Goal: Task Accomplishment & Management: Manage account settings

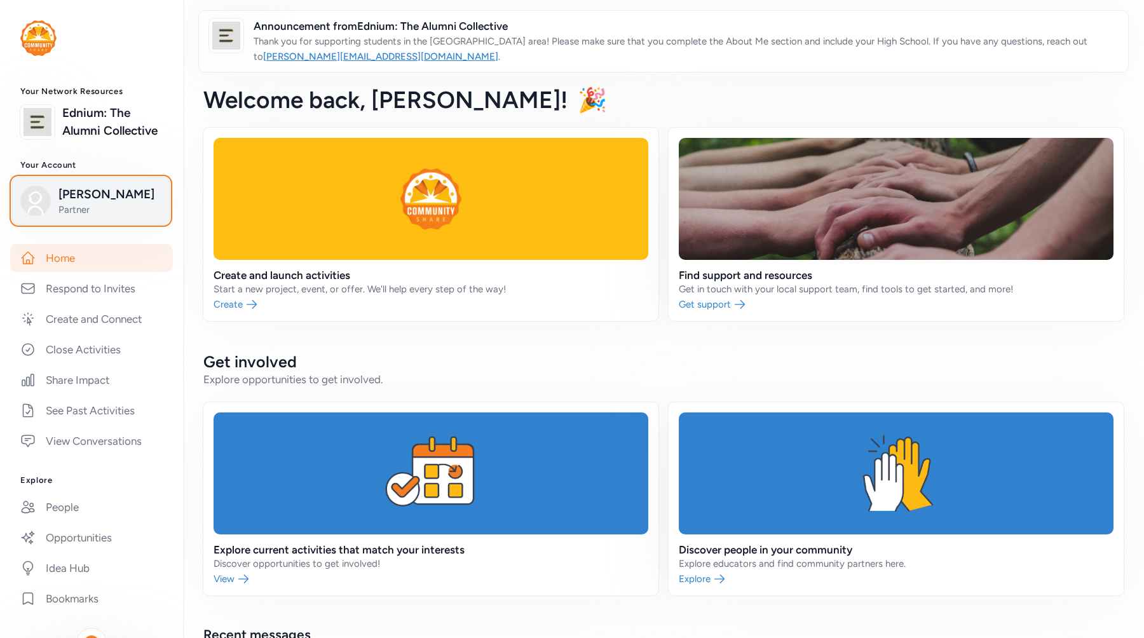
click at [127, 199] on span "[PERSON_NAME]" at bounding box center [109, 195] width 103 height 18
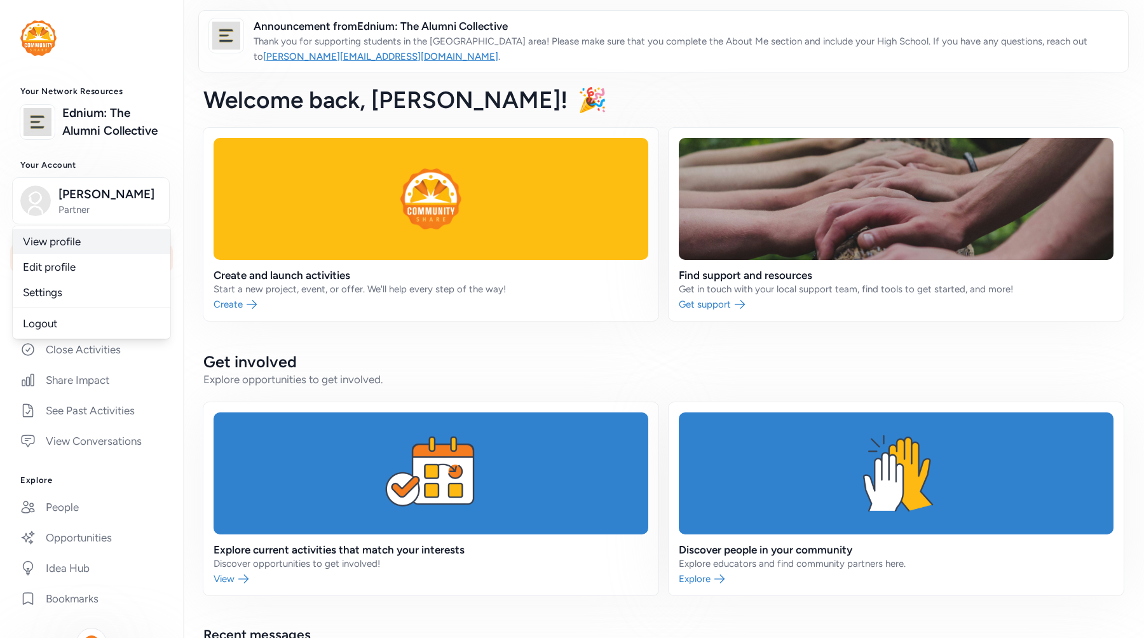
click at [109, 237] on link "View profile" at bounding box center [92, 241] width 158 height 25
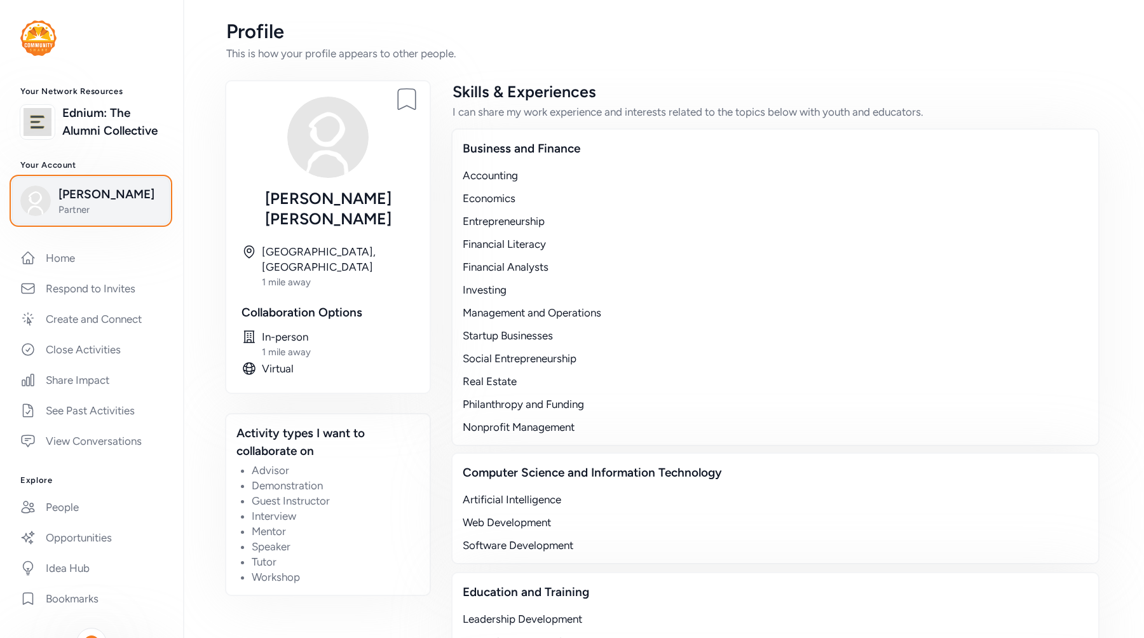
click at [121, 193] on span "[PERSON_NAME]" at bounding box center [109, 195] width 103 height 18
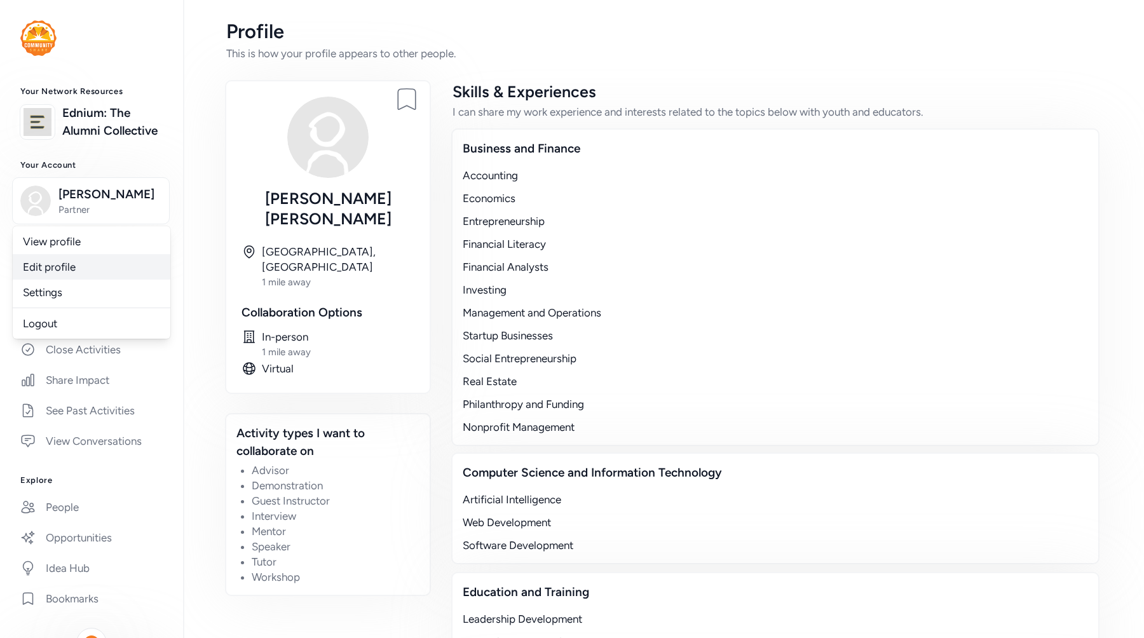
click at [123, 270] on link "Edit profile" at bounding box center [92, 266] width 158 height 25
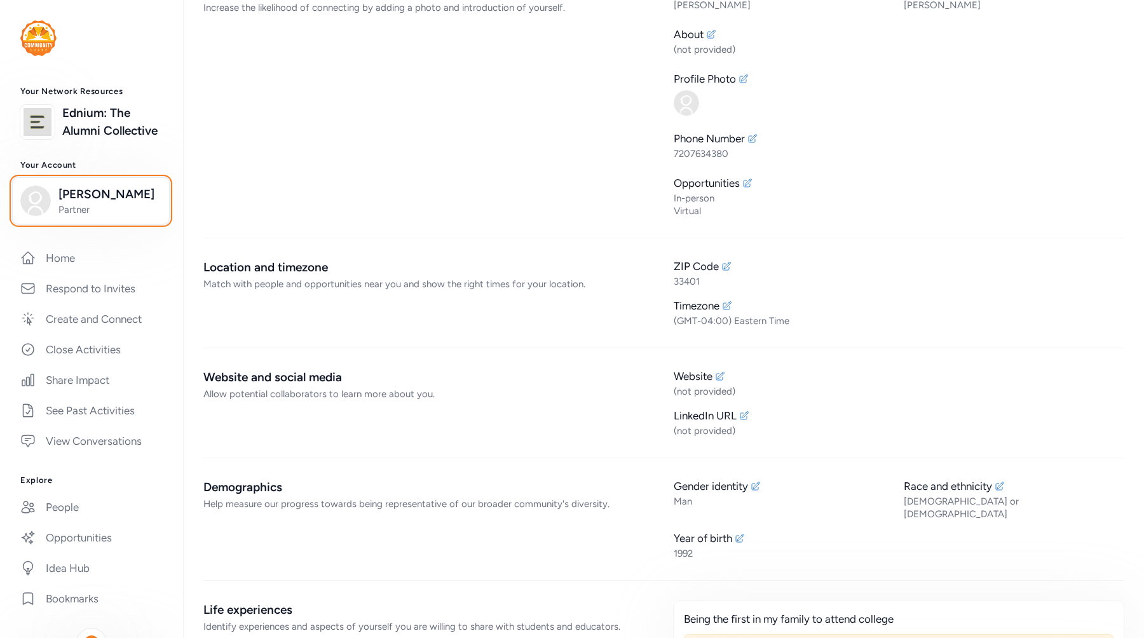
scroll to position [87, 0]
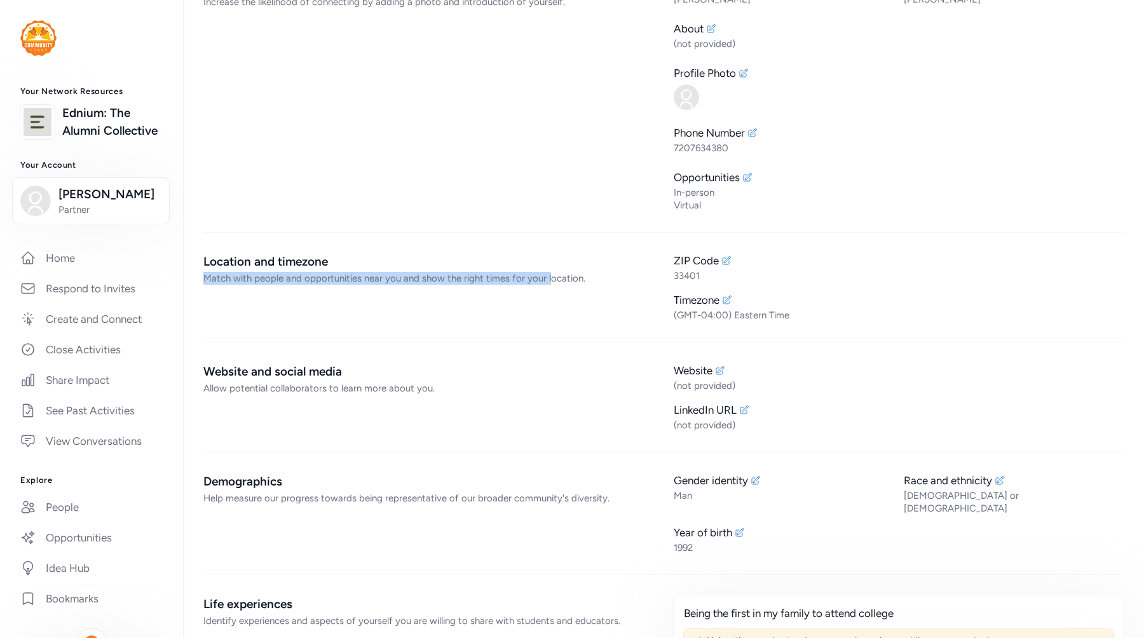
click at [549, 272] on div "Match with people and opportunities near you and show the right times for your …" at bounding box center [428, 278] width 450 height 13
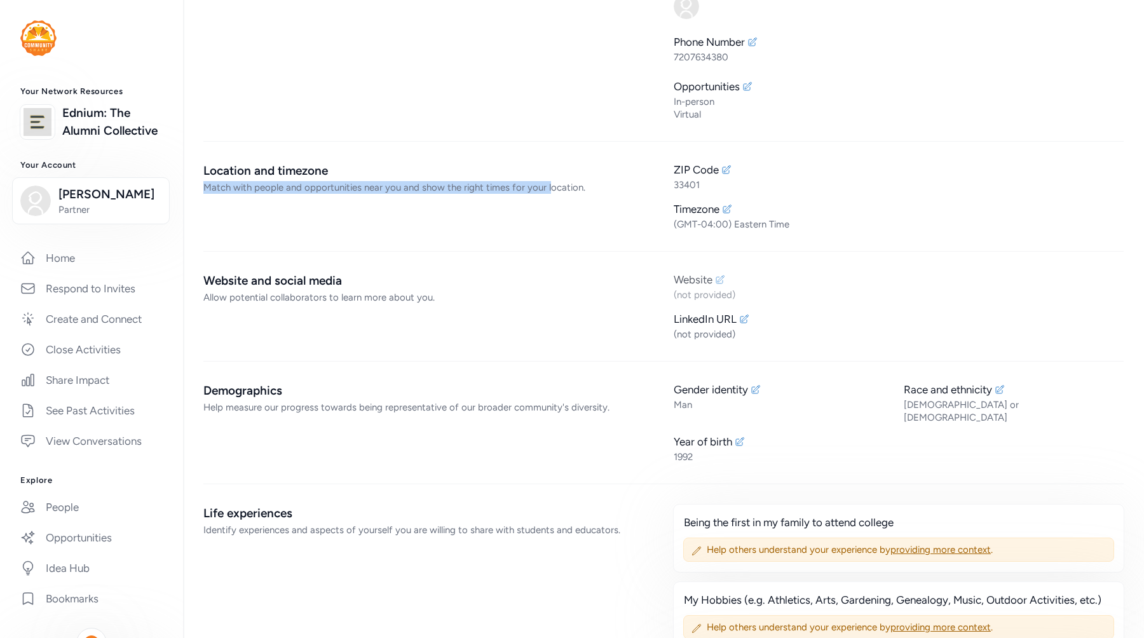
scroll to position [186, 0]
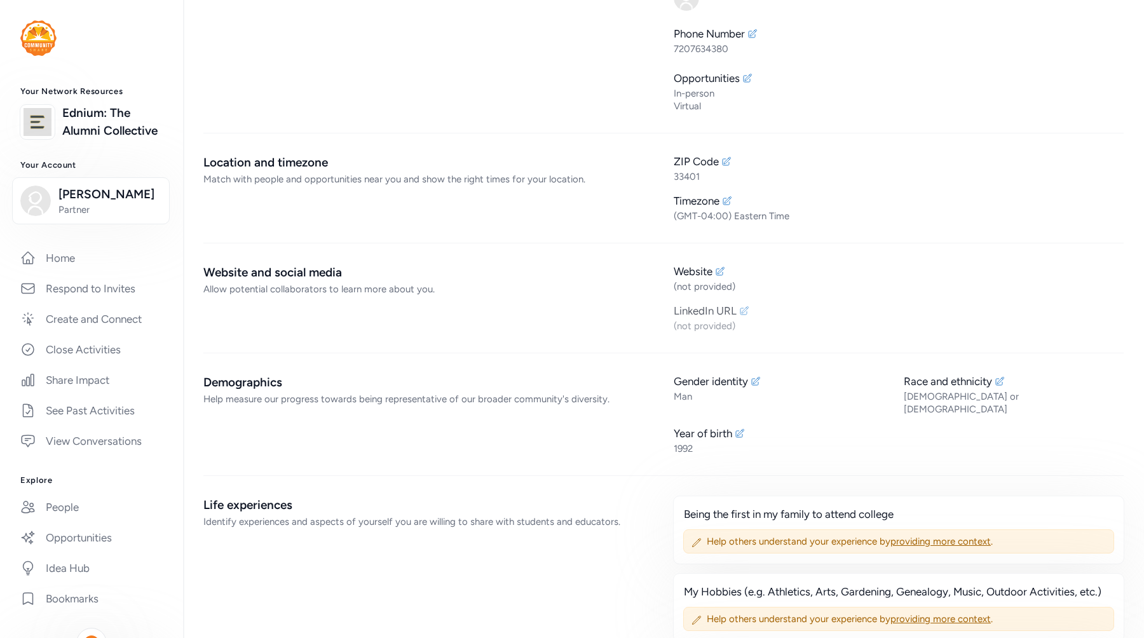
click at [724, 318] on div "LinkedIn URL" at bounding box center [705, 310] width 63 height 15
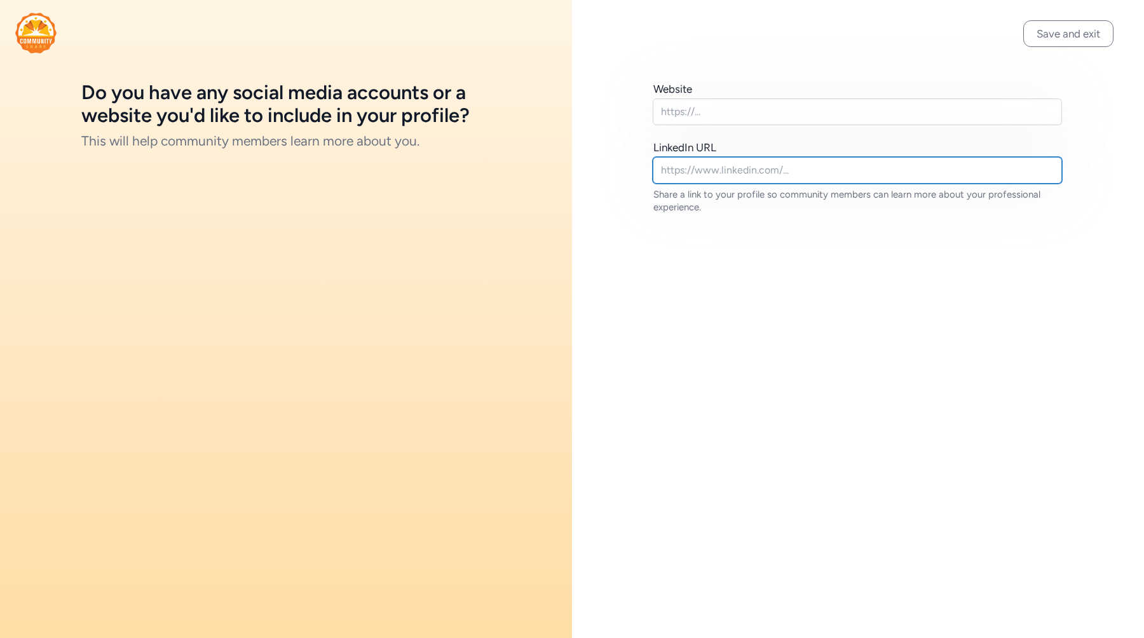
click at [771, 174] on input "text" at bounding box center [857, 170] width 409 height 27
paste input "[URL][DOMAIN_NAME]"
type input "[URL][DOMAIN_NAME]"
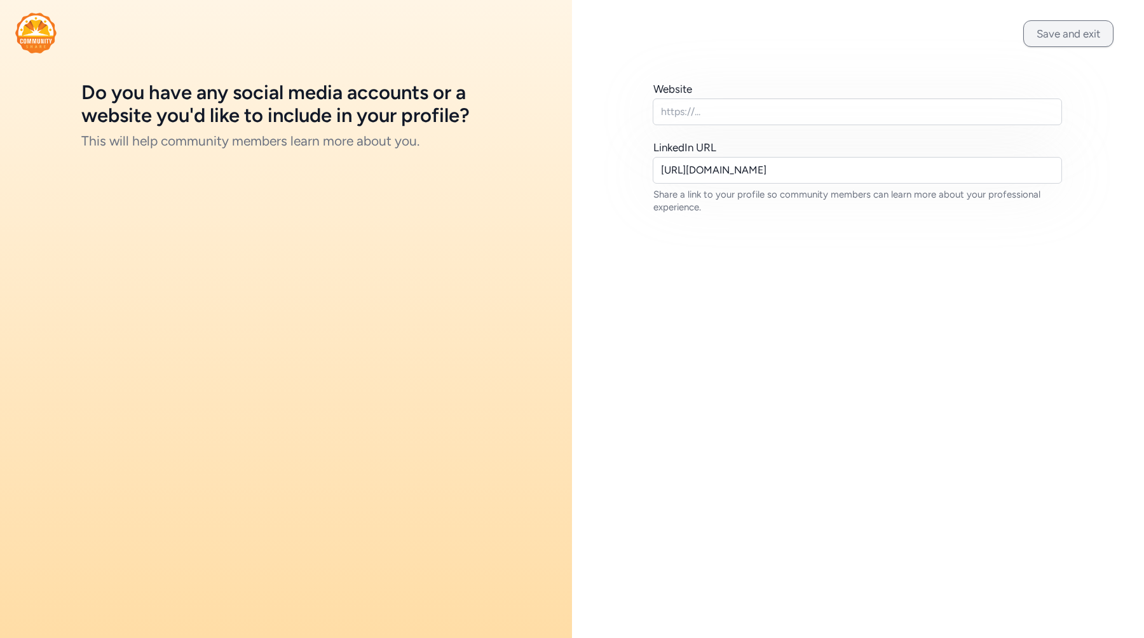
click at [1071, 38] on button "Save and exit" at bounding box center [1069, 33] width 90 height 27
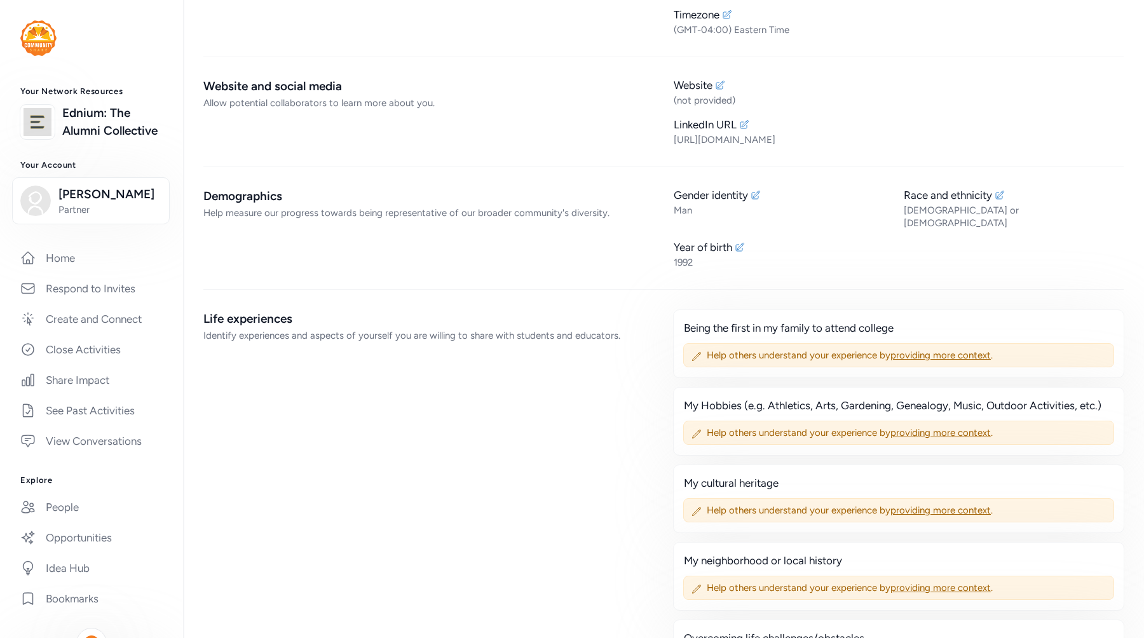
scroll to position [374, 0]
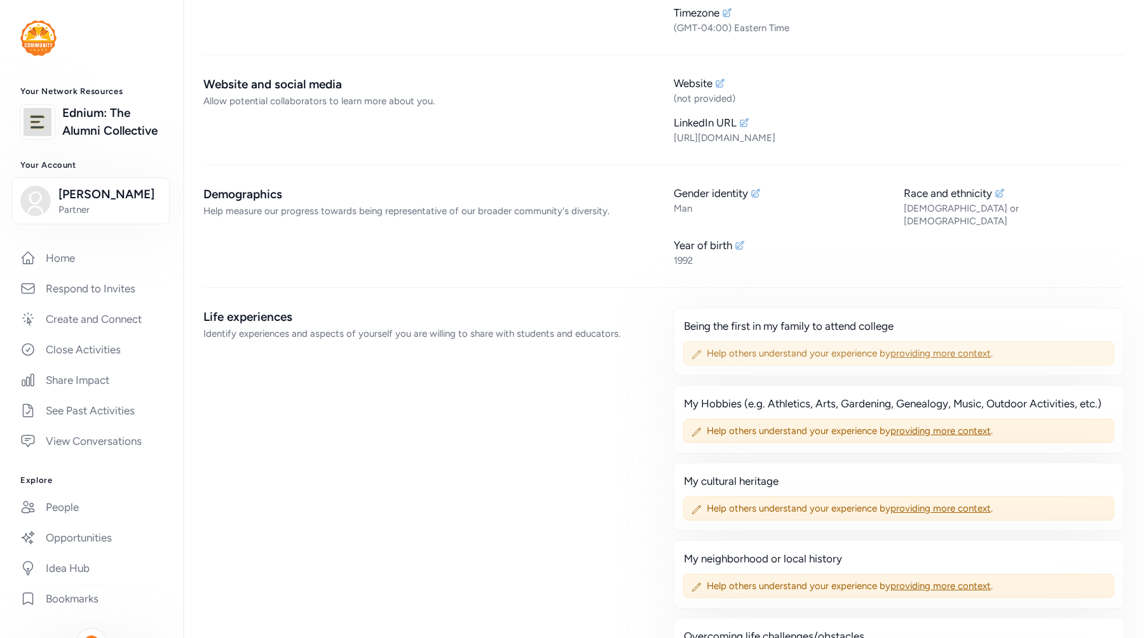
click at [923, 348] on span "providing more context" at bounding box center [941, 353] width 100 height 11
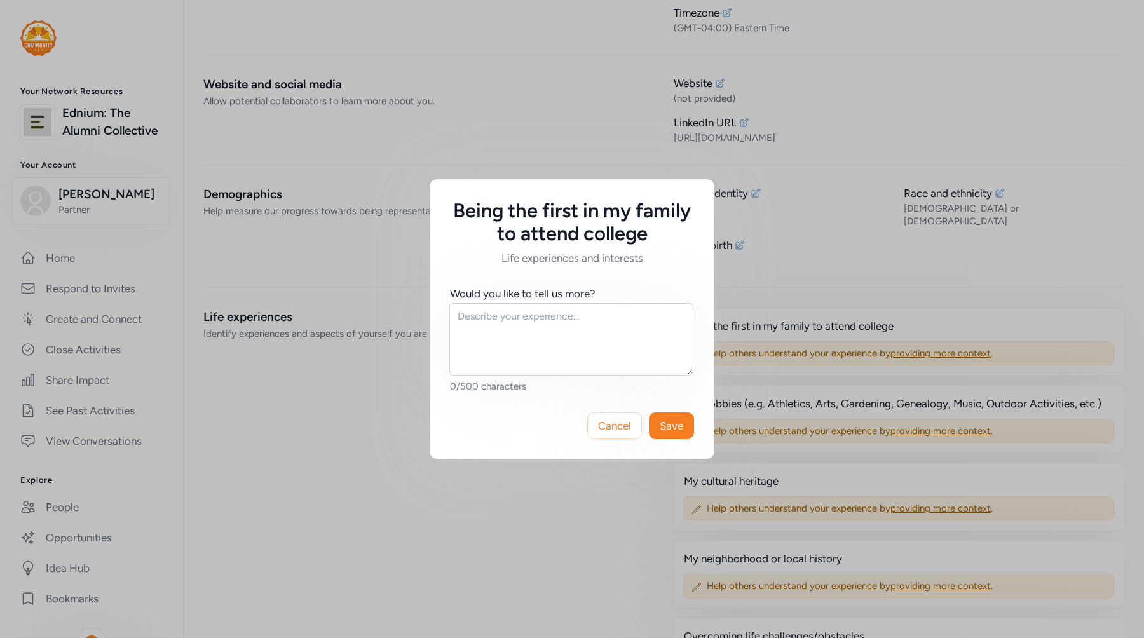
click at [813, 285] on div "Being the first in my family to attend college Life experiences and interests W…" at bounding box center [572, 319] width 1144 height 638
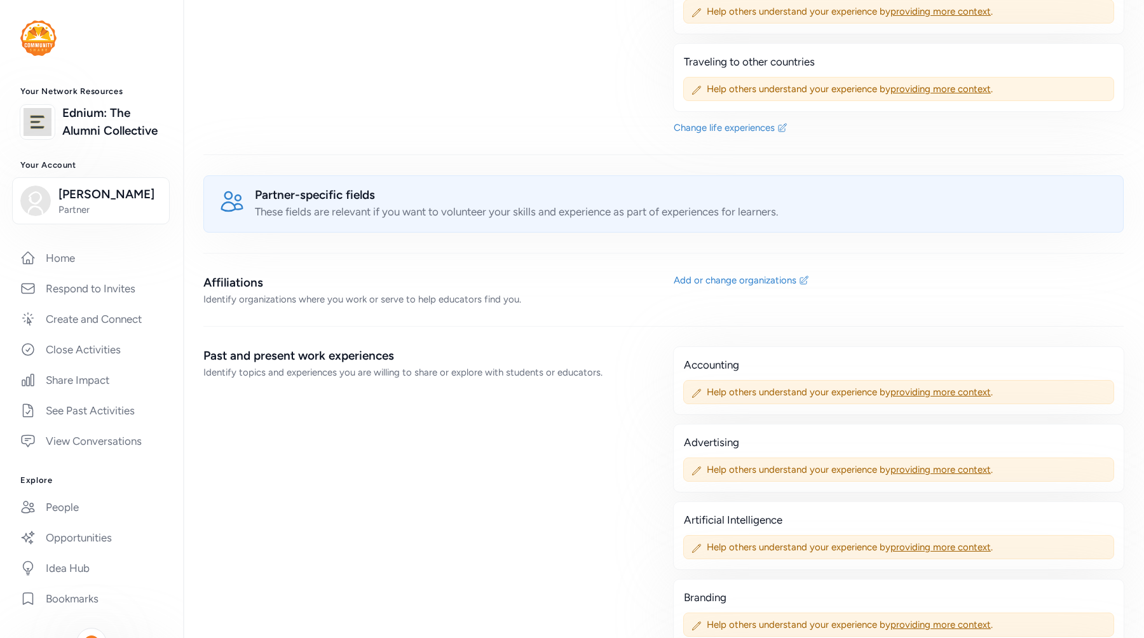
scroll to position [1089, 0]
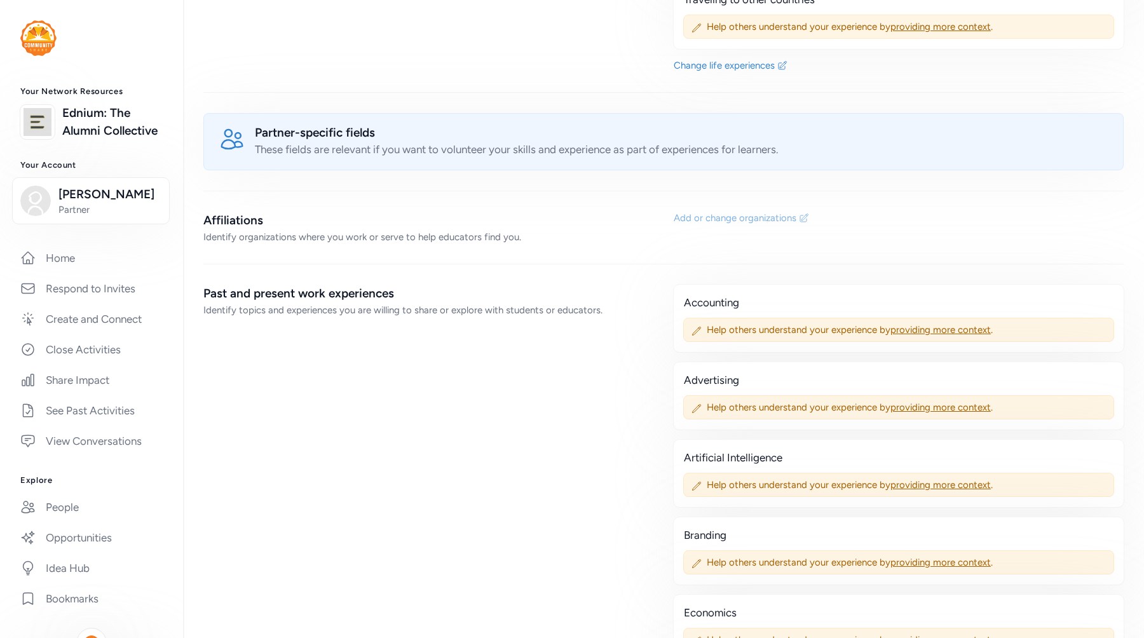
click at [698, 212] on div "Add or change organizations" at bounding box center [735, 218] width 123 height 13
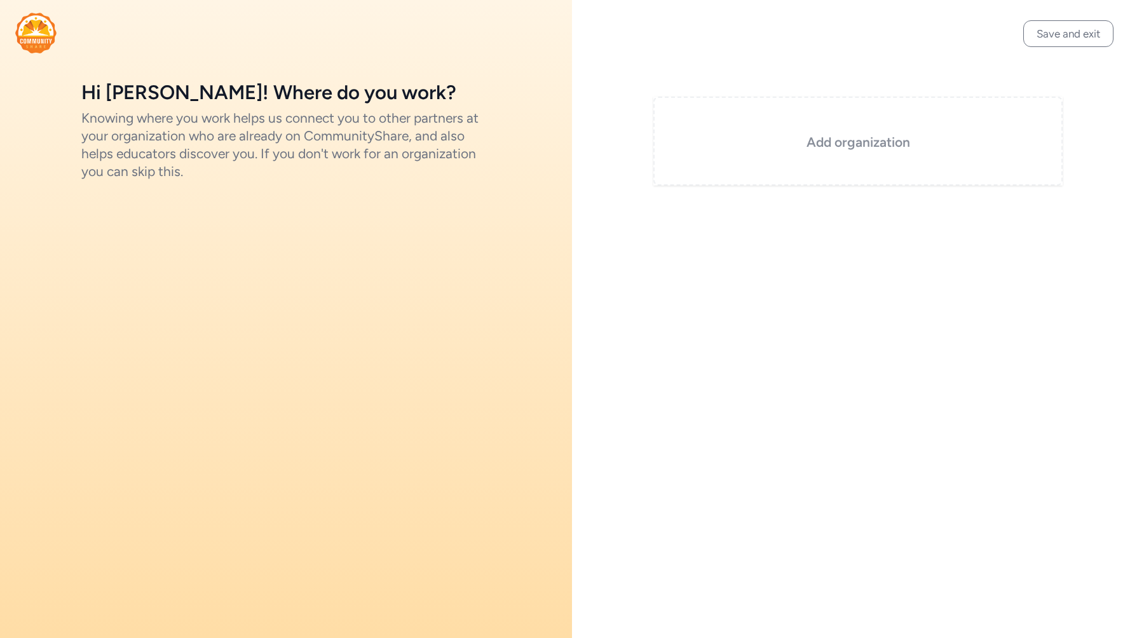
click at [782, 165] on div "Add organization" at bounding box center [858, 141] width 409 height 89
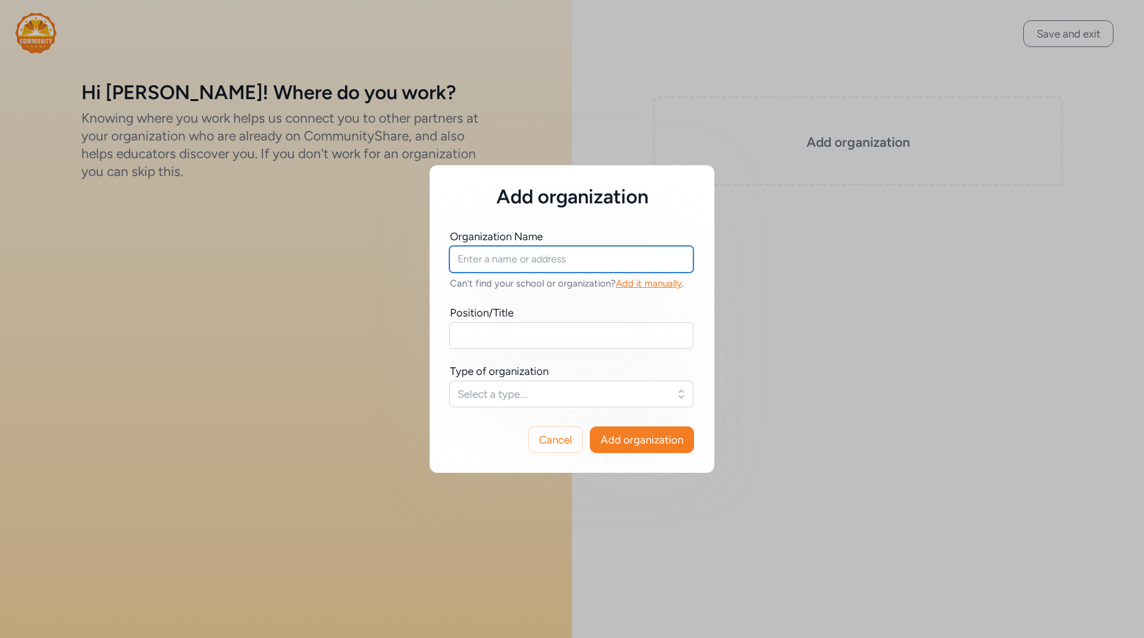
click at [542, 261] on input "text" at bounding box center [572, 259] width 244 height 27
click at [634, 133] on div "Add organization Organization Name Can't find your school or organization? Add …" at bounding box center [572, 319] width 1144 height 638
click at [562, 447] on span "Cancel" at bounding box center [555, 439] width 33 height 15
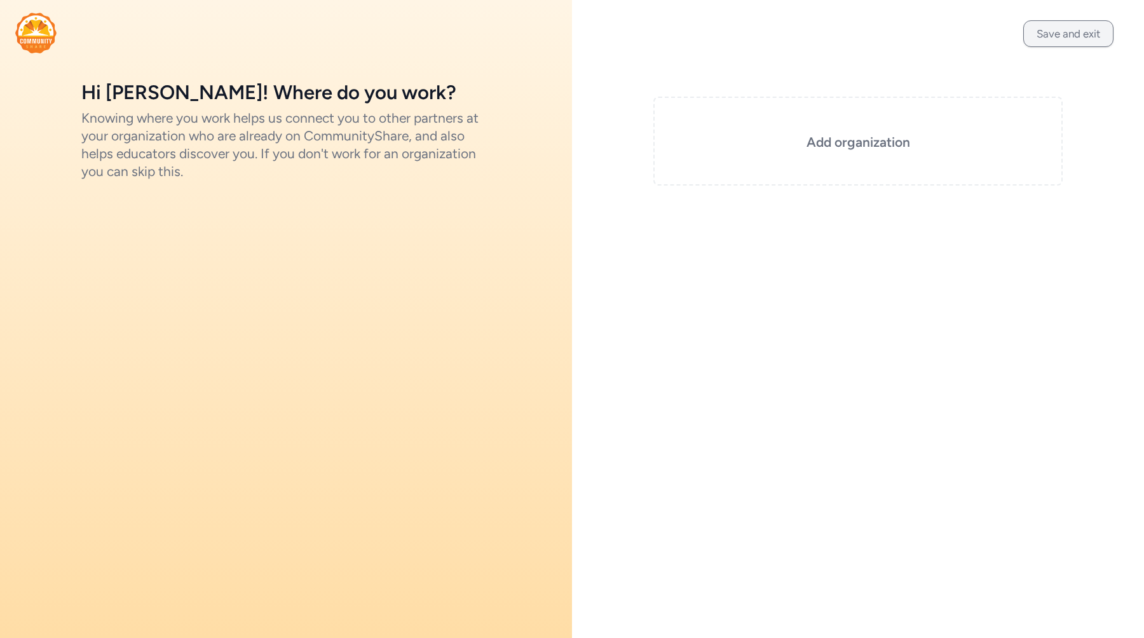
click at [1046, 34] on button "Save and exit" at bounding box center [1069, 33] width 90 height 27
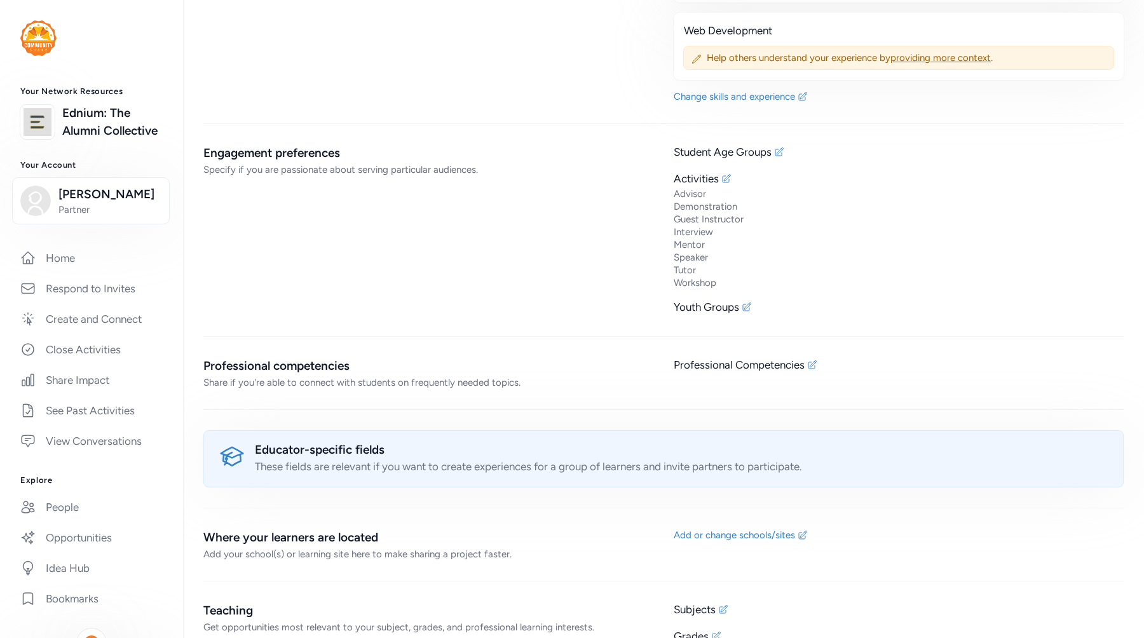
scroll to position [2954, 0]
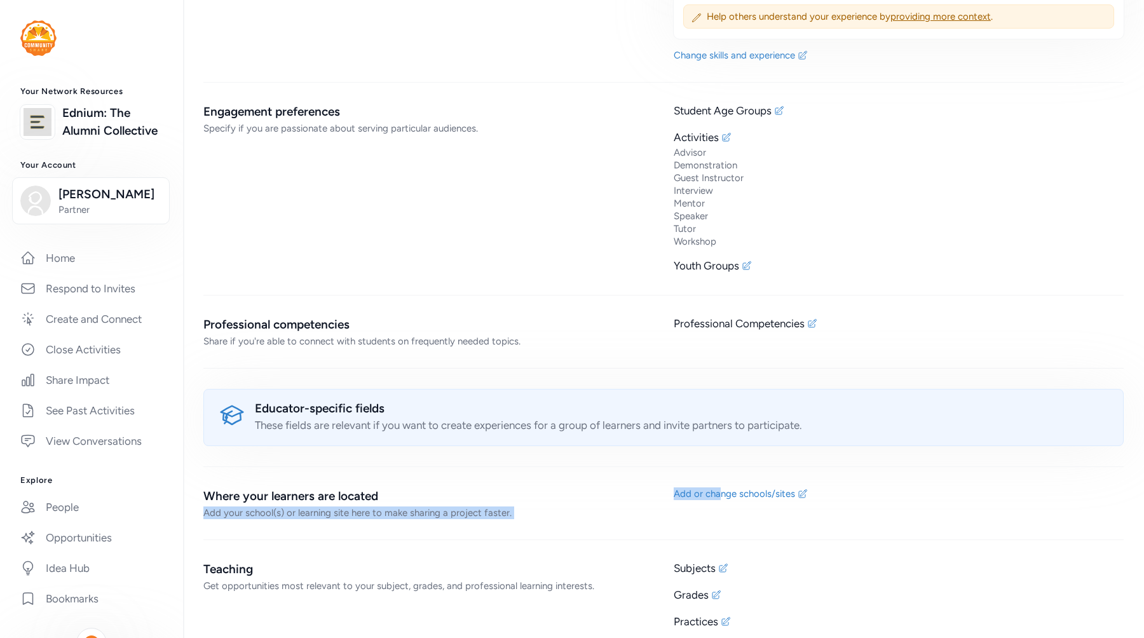
drag, startPoint x: 722, startPoint y: 484, endPoint x: 623, endPoint y: 483, distance: 99.2
click at [622, 488] on div "Where your learners are located Add your school(s) or learning site here to mak…" at bounding box center [663, 504] width 921 height 32
click at [595, 465] on div "Educator-specific fields These fields are relevant if you want to create experi…" at bounding box center [663, 510] width 921 height 242
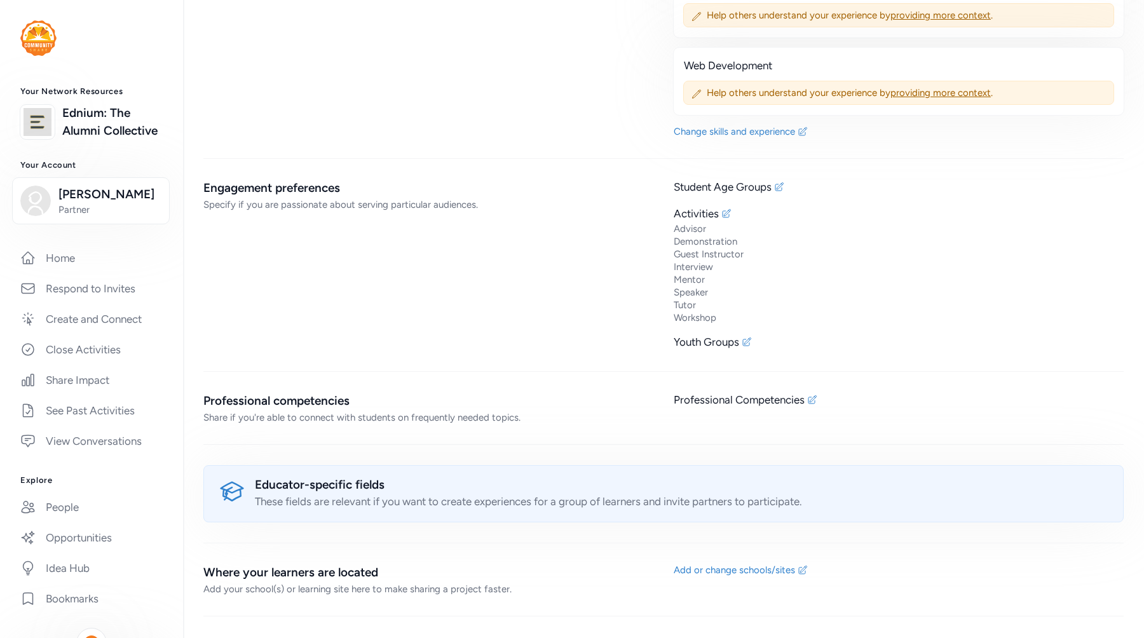
scroll to position [2868, 0]
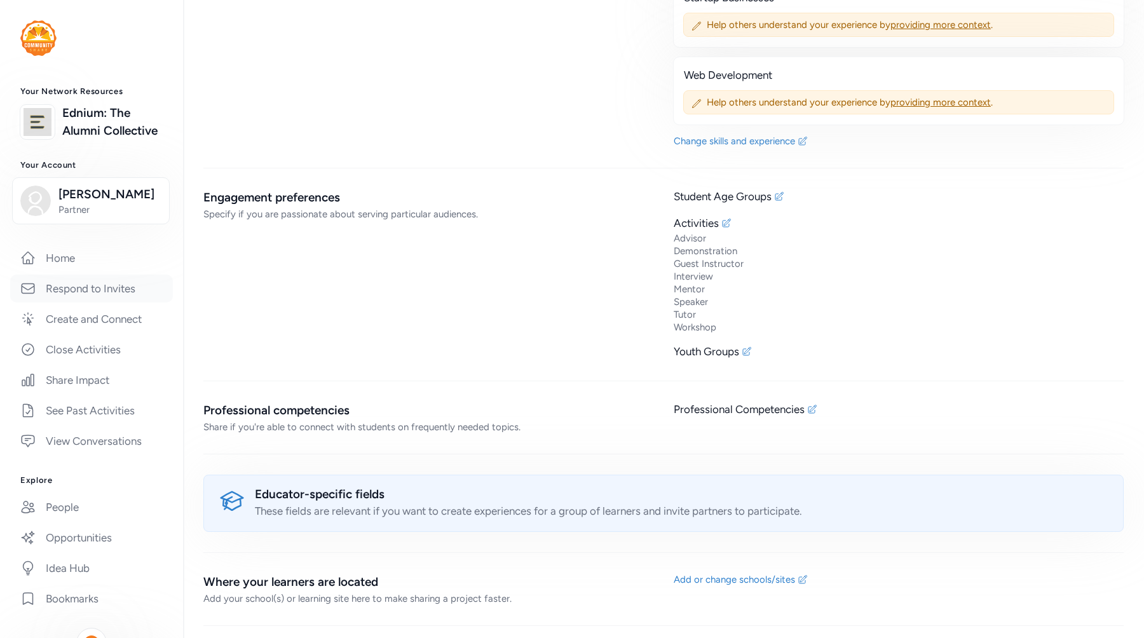
click at [137, 292] on link "Respond to Invites" at bounding box center [91, 289] width 163 height 28
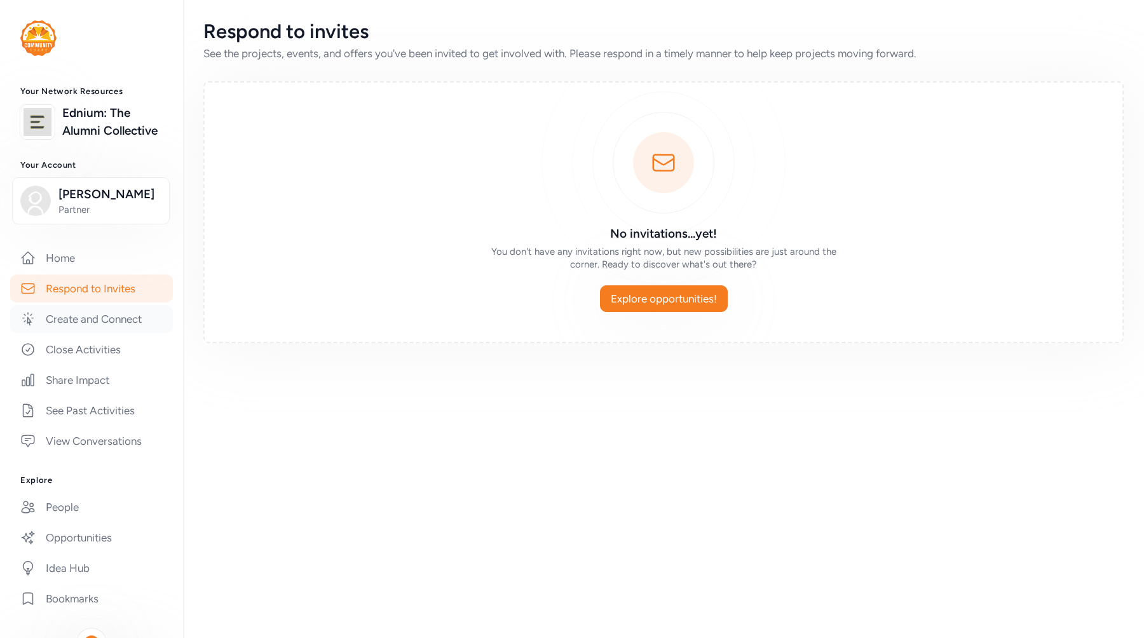
click at [129, 308] on link "Create and Connect" at bounding box center [91, 319] width 163 height 28
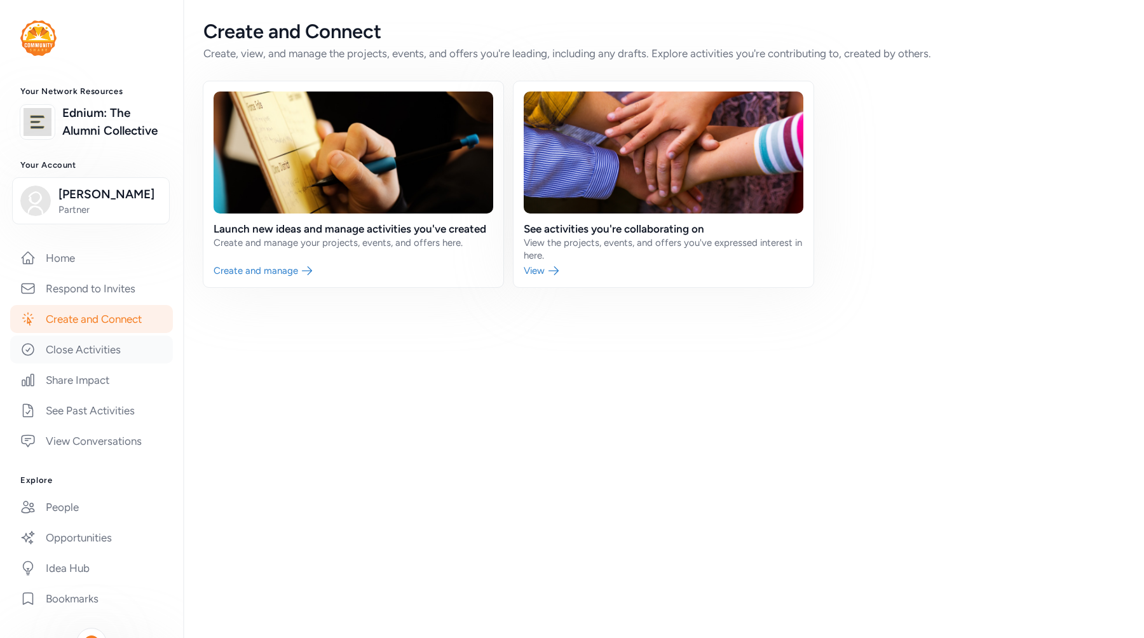
click at [117, 339] on link "Close Activities" at bounding box center [91, 350] width 163 height 28
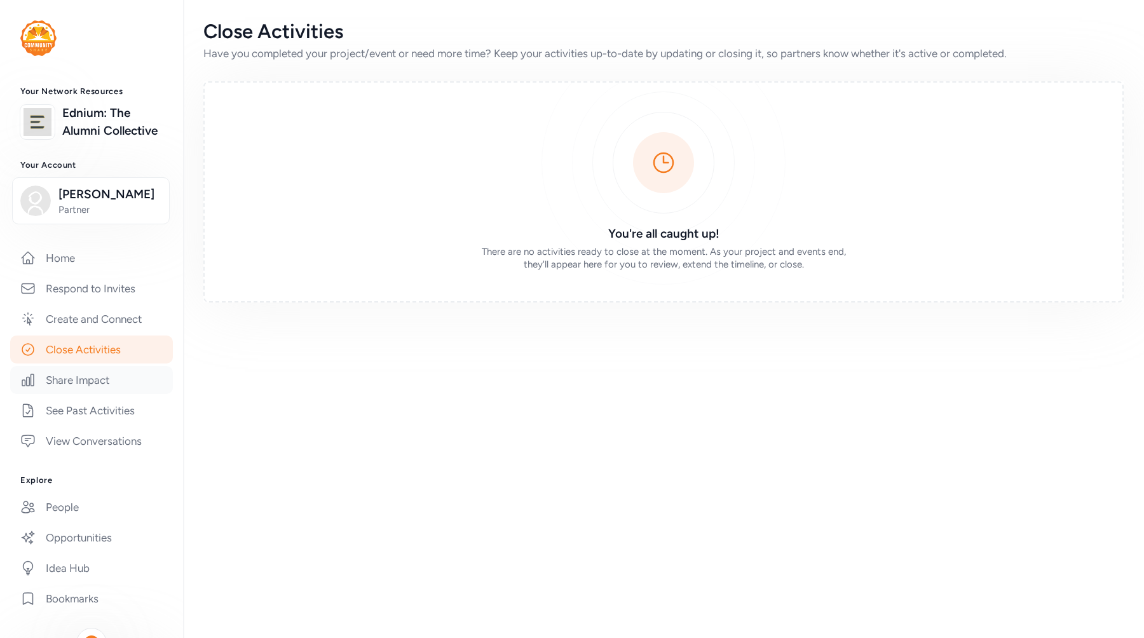
click at [102, 371] on link "Share Impact" at bounding box center [91, 380] width 163 height 28
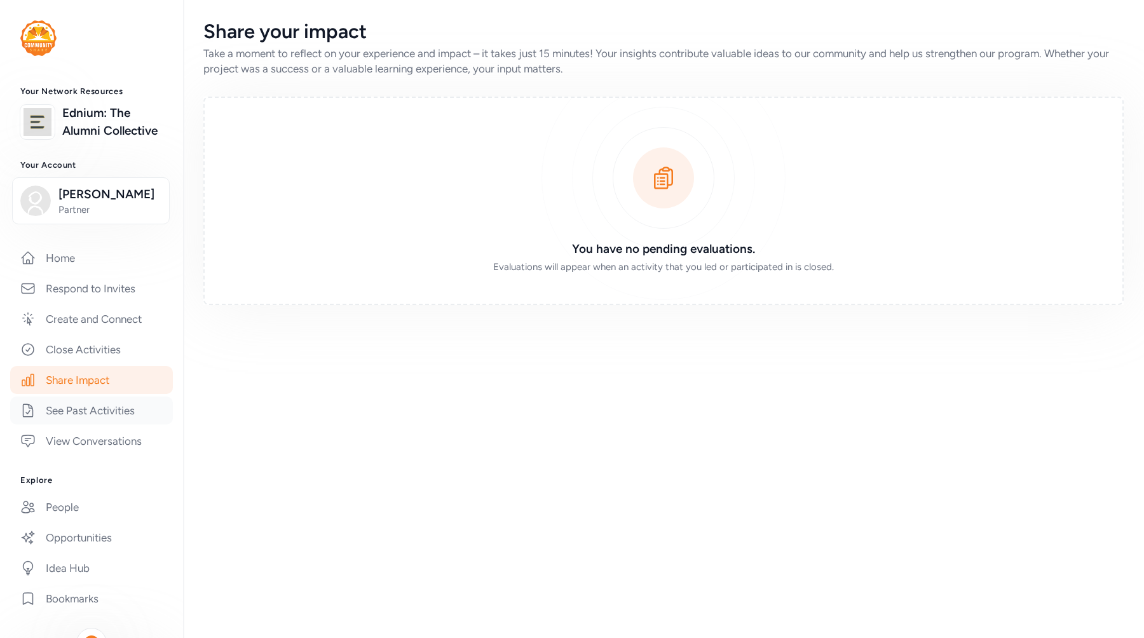
click at [100, 399] on link "See Past Activities" at bounding box center [91, 411] width 163 height 28
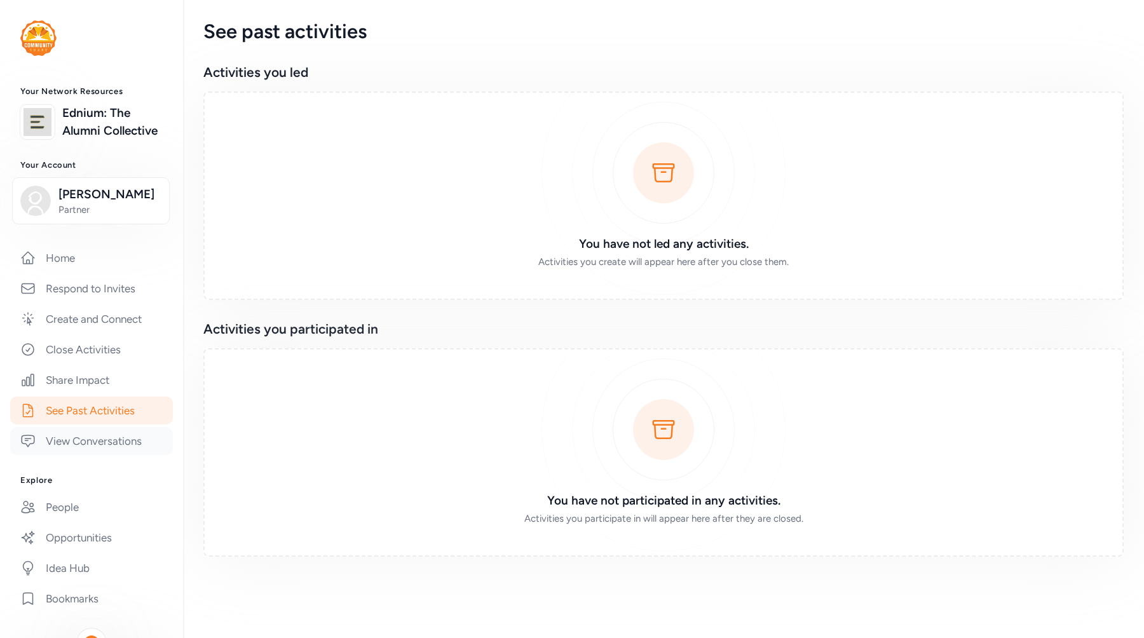
click at [97, 434] on link "View Conversations" at bounding box center [91, 441] width 163 height 28
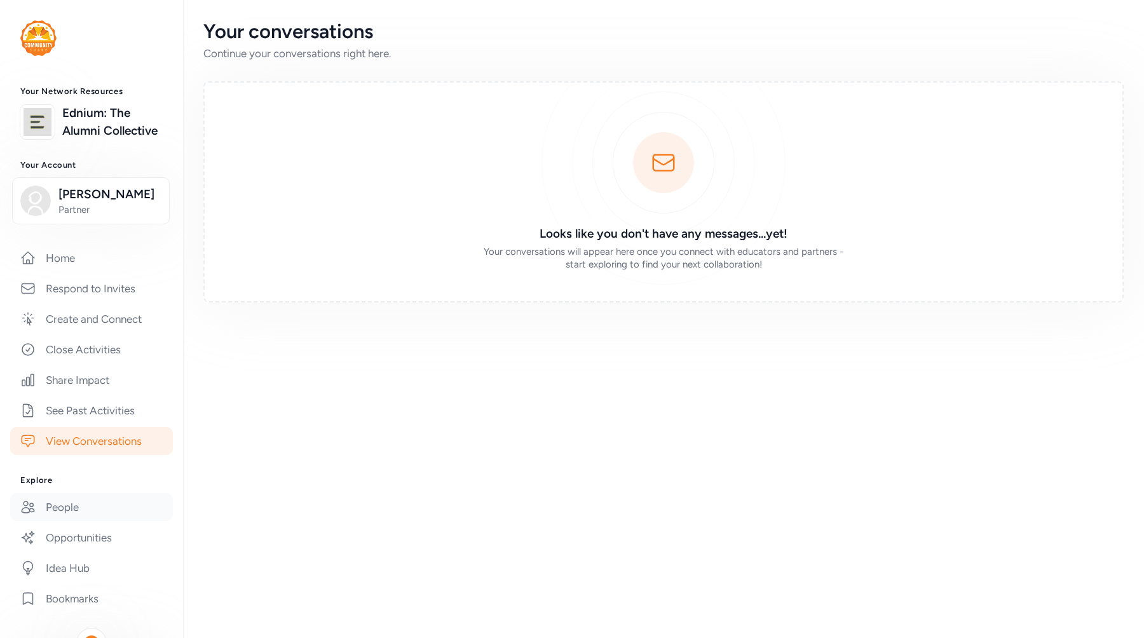
click at [79, 504] on link "People" at bounding box center [91, 507] width 163 height 28
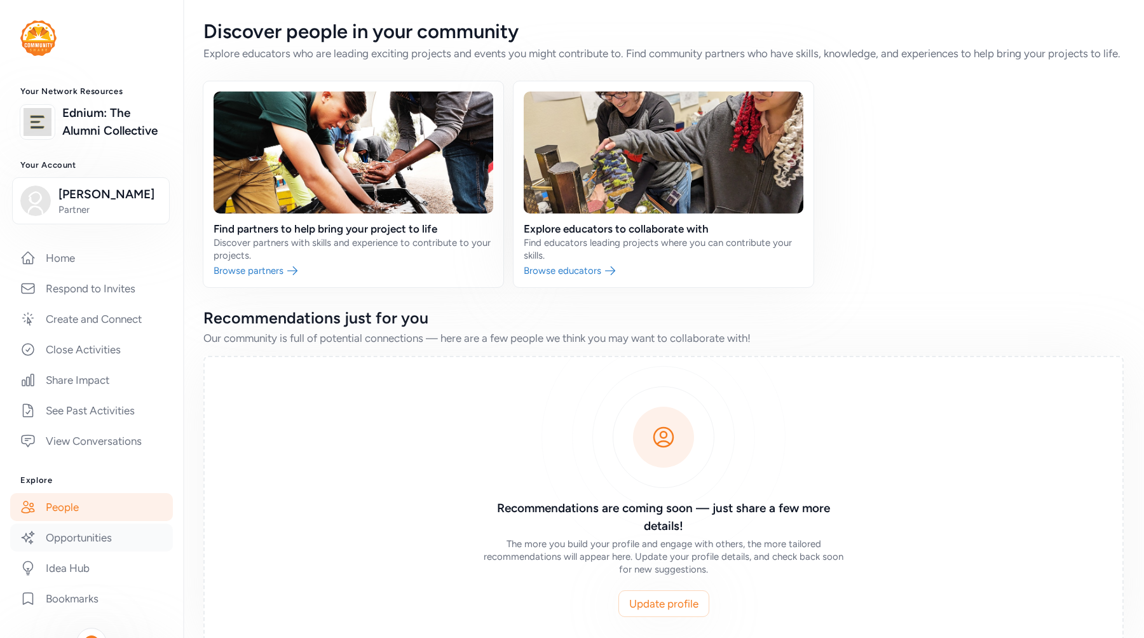
click at [79, 547] on link "Opportunities" at bounding box center [91, 538] width 163 height 28
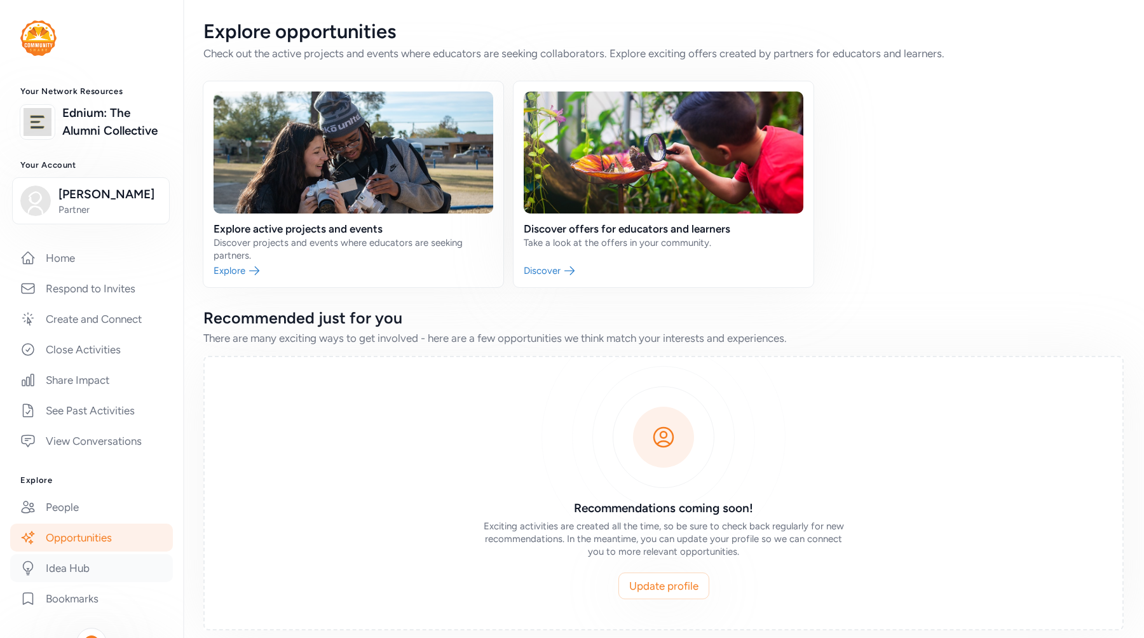
click at [78, 562] on link "Idea Hub" at bounding box center [91, 568] width 163 height 28
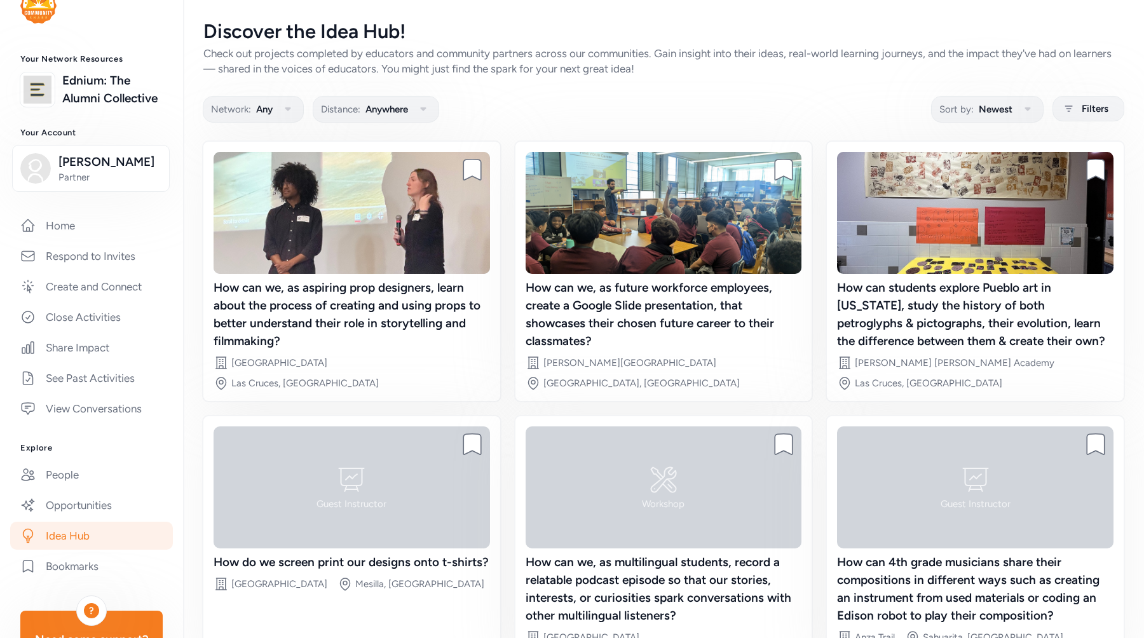
scroll to position [56, 0]
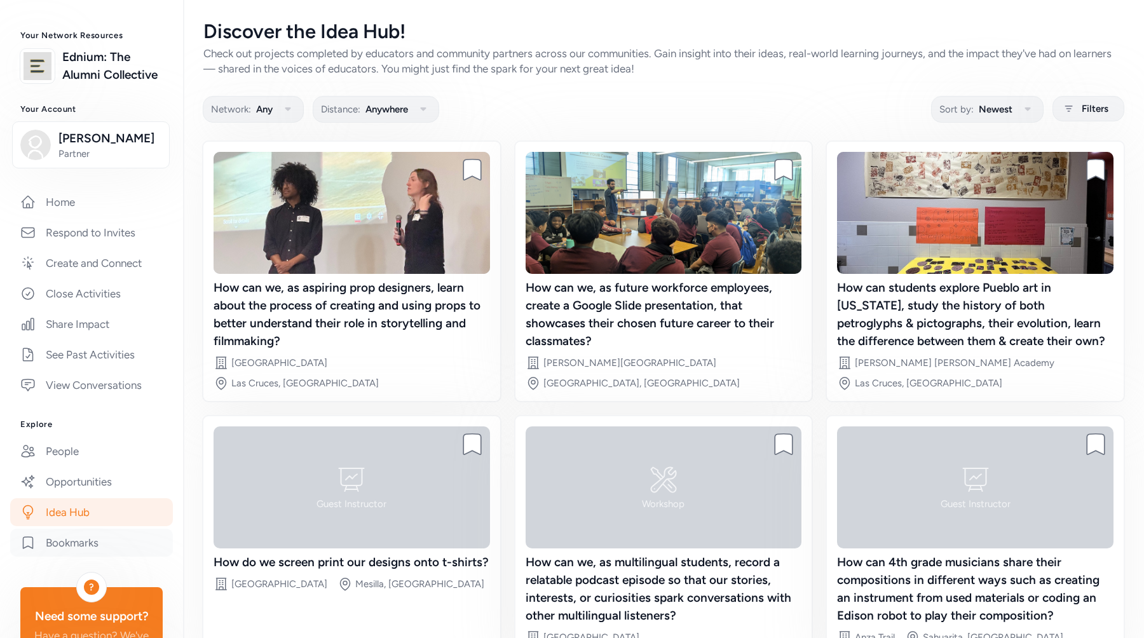
click at [76, 539] on link "Bookmarks" at bounding box center [91, 543] width 163 height 28
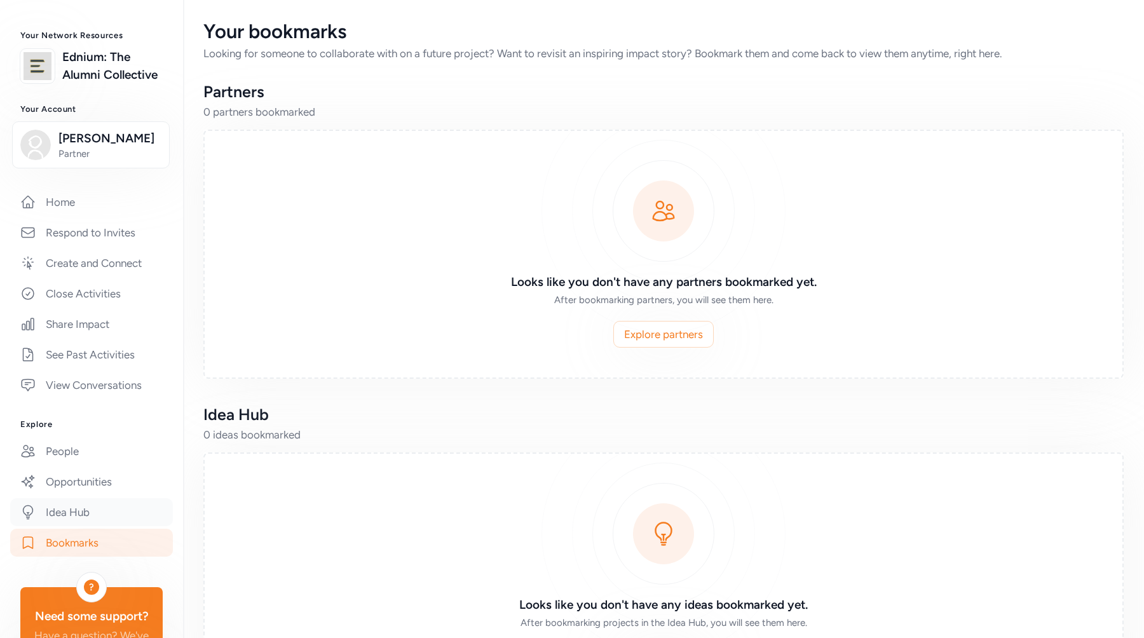
click at [77, 526] on link "Idea Hub" at bounding box center [91, 512] width 163 height 28
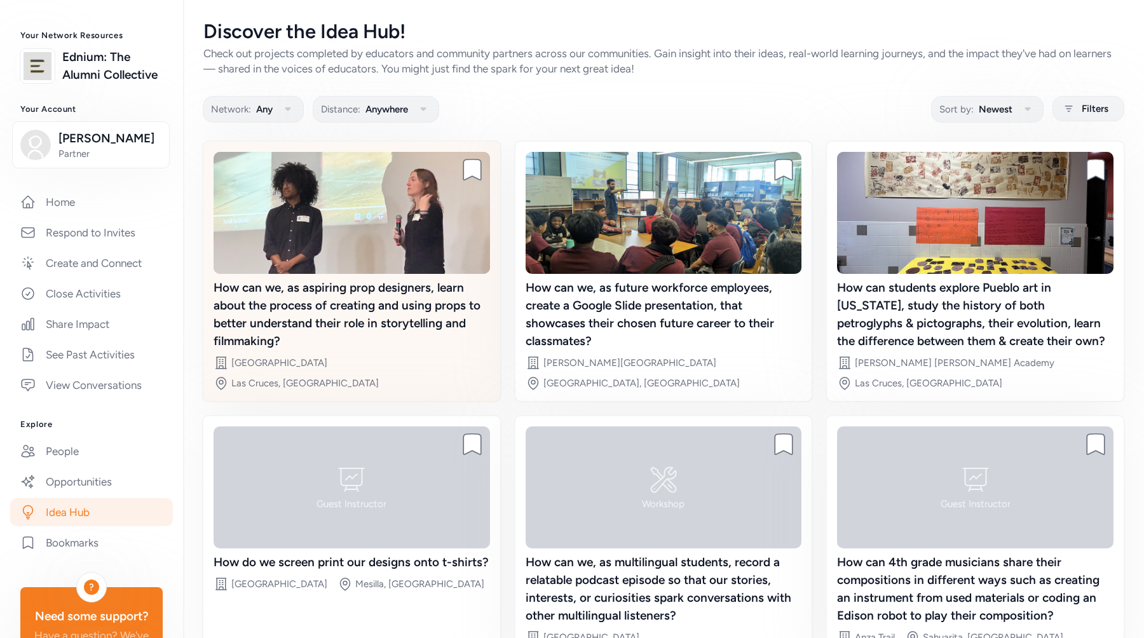
click at [293, 317] on div "How can we, as aspiring prop designers, learn about the process of creating and…" at bounding box center [352, 314] width 277 height 71
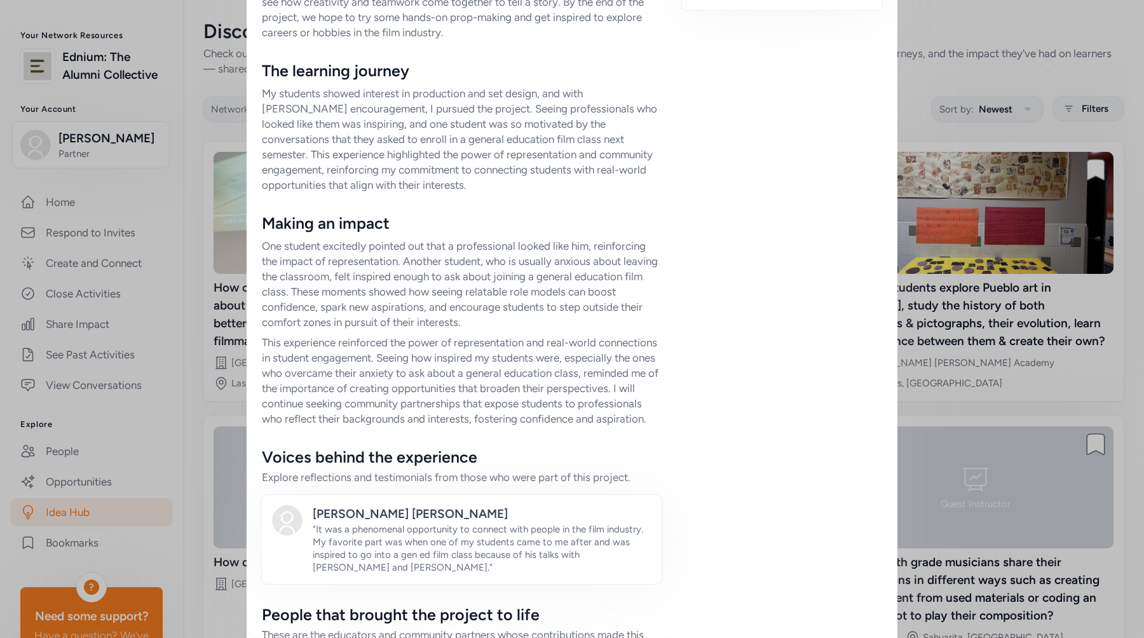
scroll to position [724, 0]
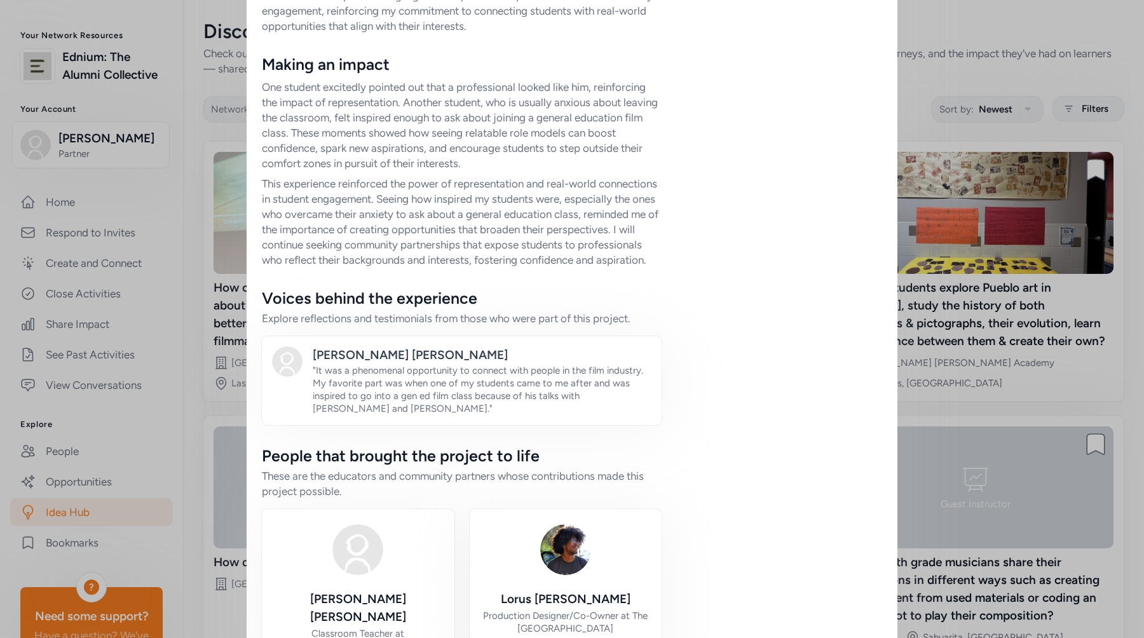
click at [199, 262] on div "Close Bookmark project How can we, as aspiring prop designers, learn about the …" at bounding box center [572, 116] width 1144 height 1681
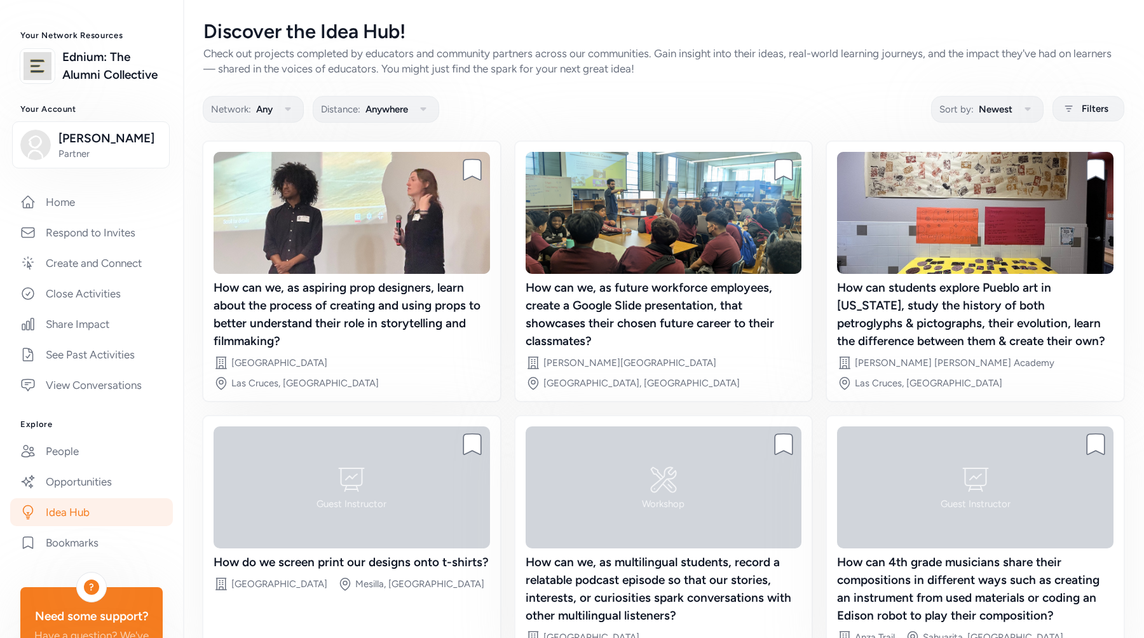
scroll to position [63, 0]
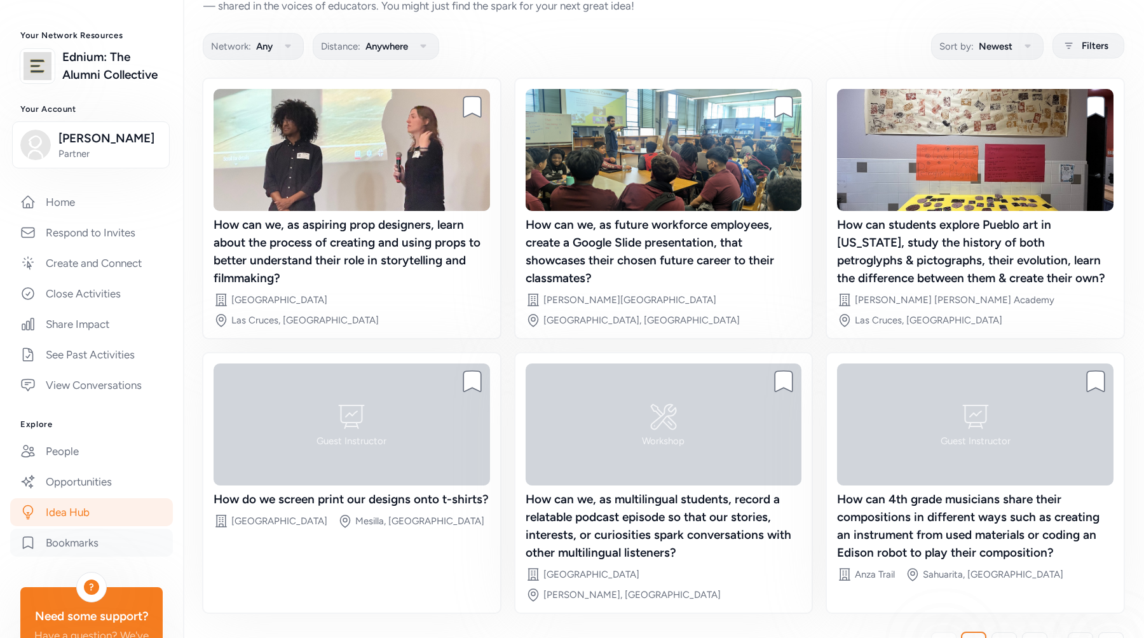
click at [98, 534] on link "Bookmarks" at bounding box center [91, 543] width 163 height 28
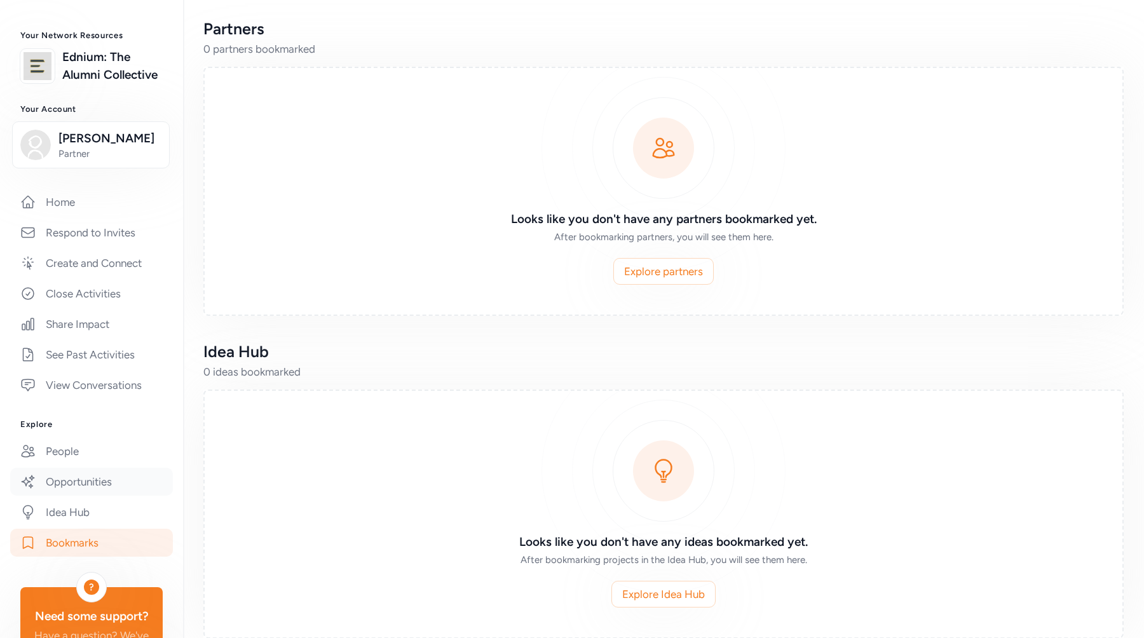
click at [113, 479] on link "Opportunities" at bounding box center [91, 482] width 163 height 28
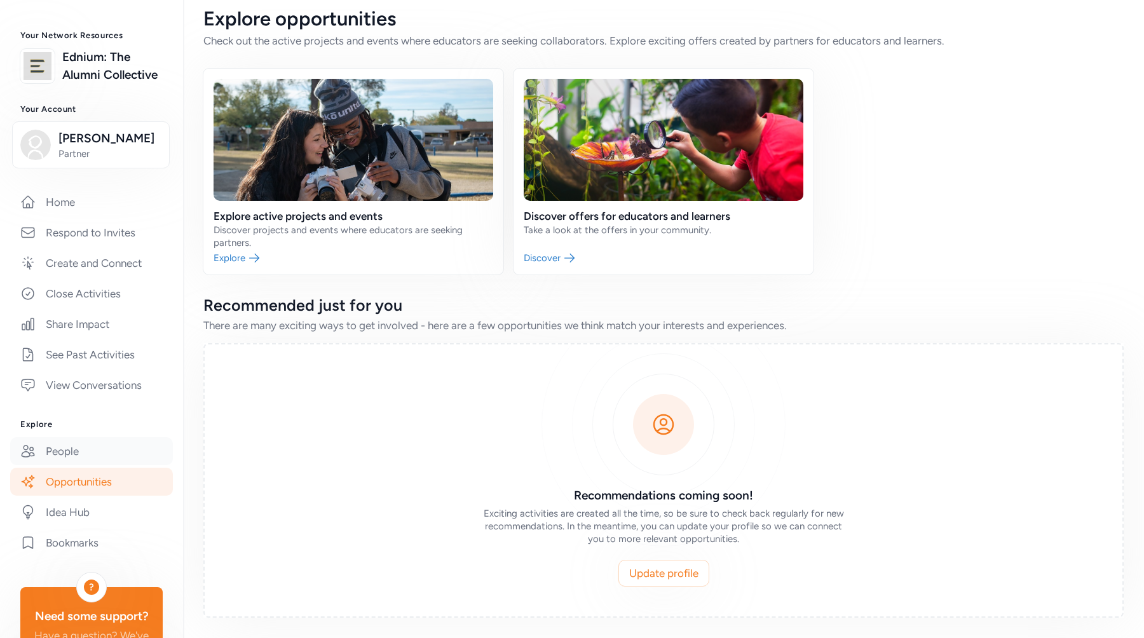
click at [113, 465] on link "People" at bounding box center [91, 451] width 163 height 28
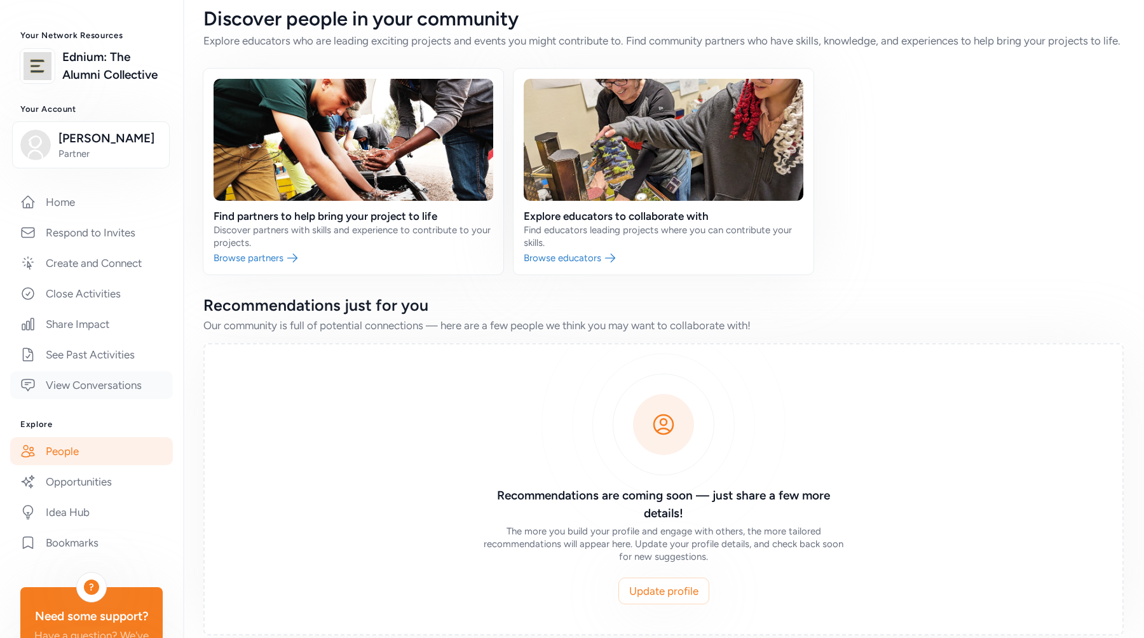
click at [130, 379] on link "View Conversations" at bounding box center [91, 385] width 163 height 28
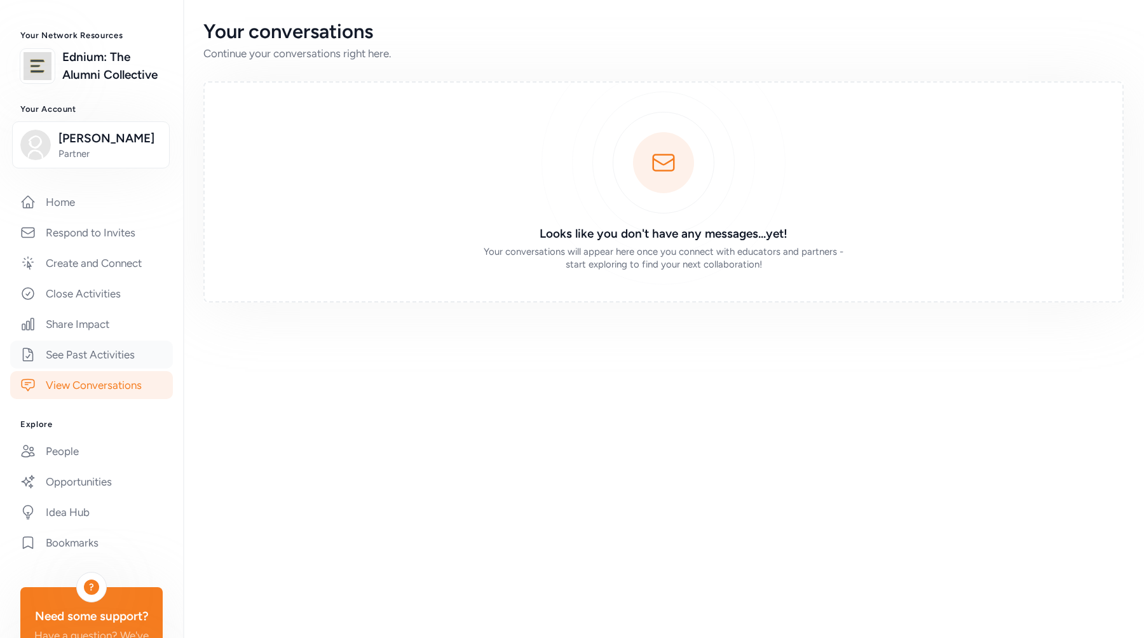
click at [130, 363] on link "See Past Activities" at bounding box center [91, 355] width 163 height 28
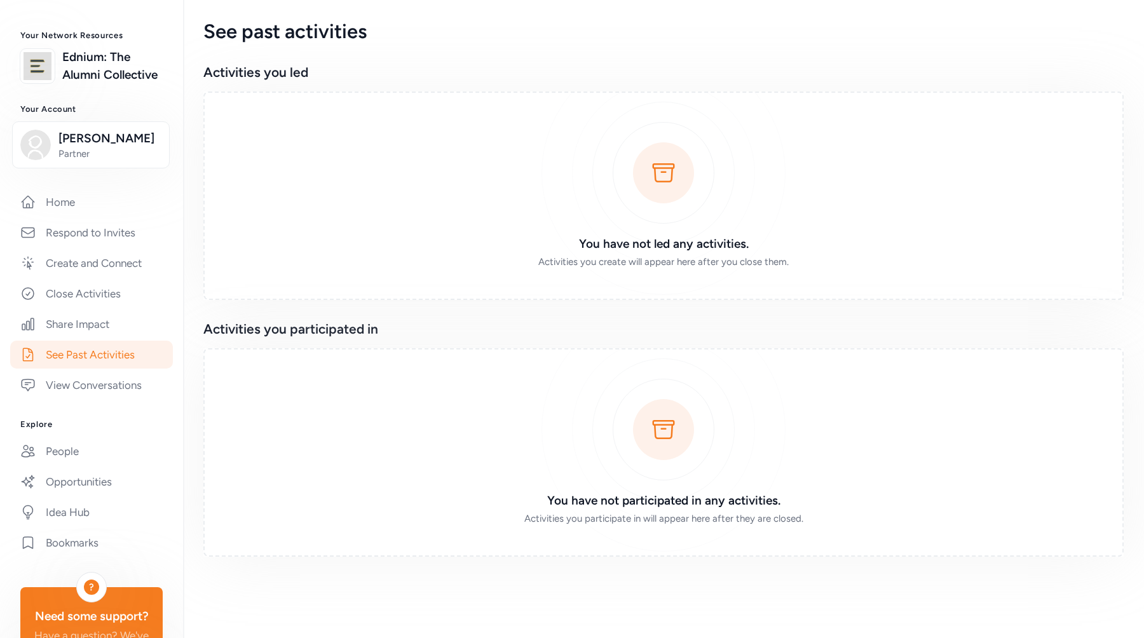
click at [128, 348] on link "See Past Activities" at bounding box center [91, 355] width 163 height 28
click at [127, 327] on link "Share Impact" at bounding box center [91, 324] width 163 height 28
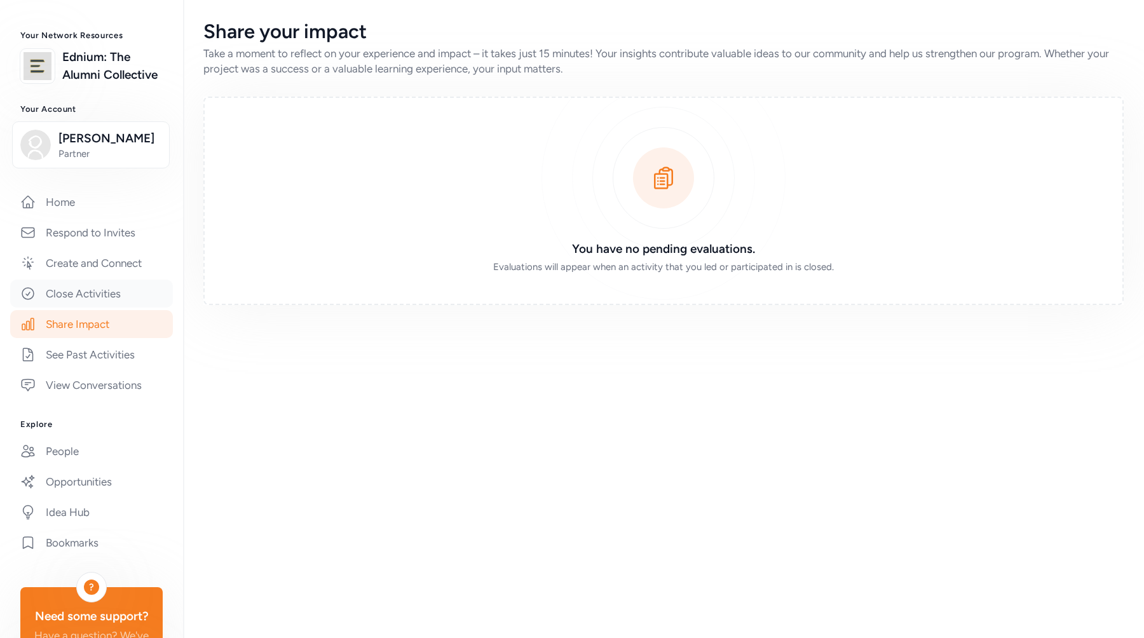
click at [126, 300] on link "Close Activities" at bounding box center [91, 294] width 163 height 28
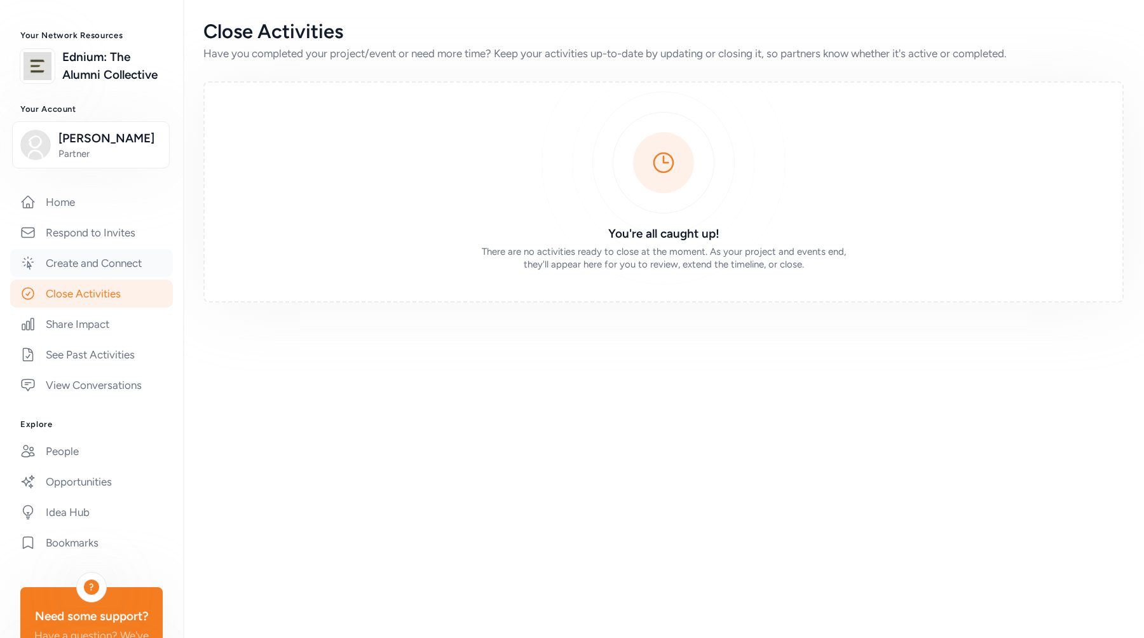
click at [125, 271] on link "Create and Connect" at bounding box center [91, 263] width 163 height 28
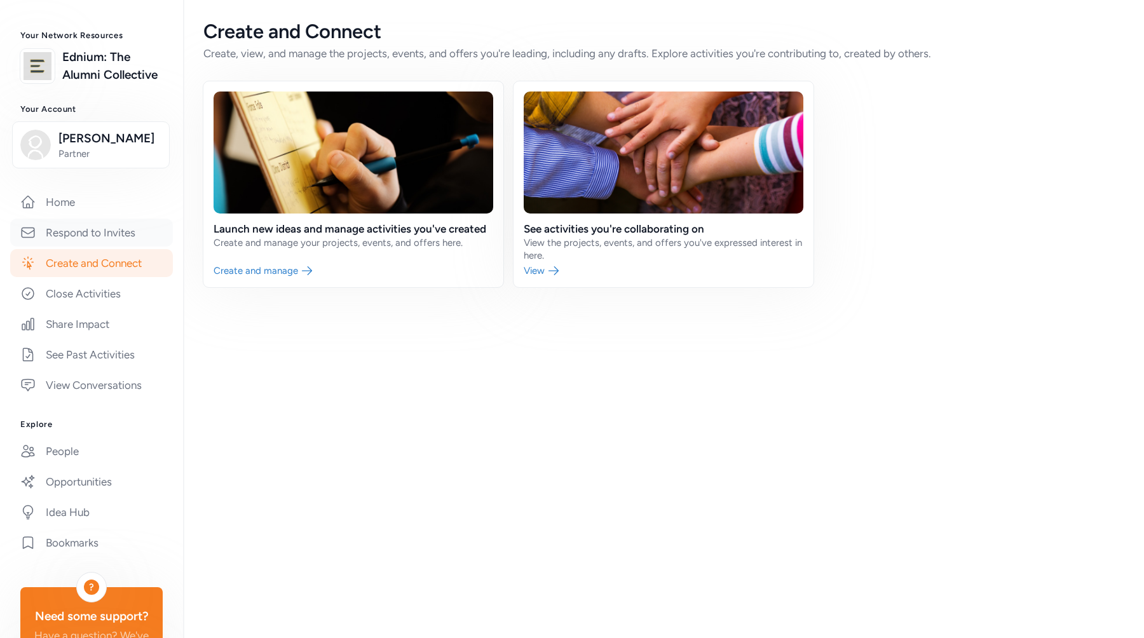
click at [122, 231] on link "Respond to Invites" at bounding box center [91, 233] width 163 height 28
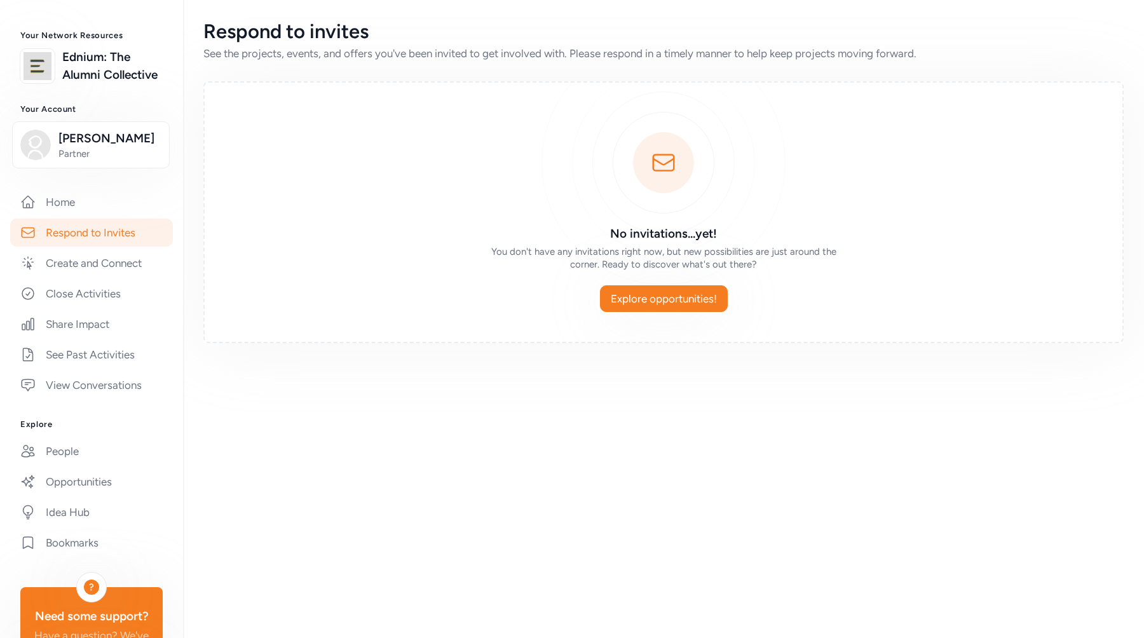
click at [122, 216] on div "Home Respond to Invites Create and Connect Close Activities Share Impact See Pa…" at bounding box center [91, 293] width 142 height 211
click at [116, 208] on link "Home" at bounding box center [91, 202] width 163 height 28
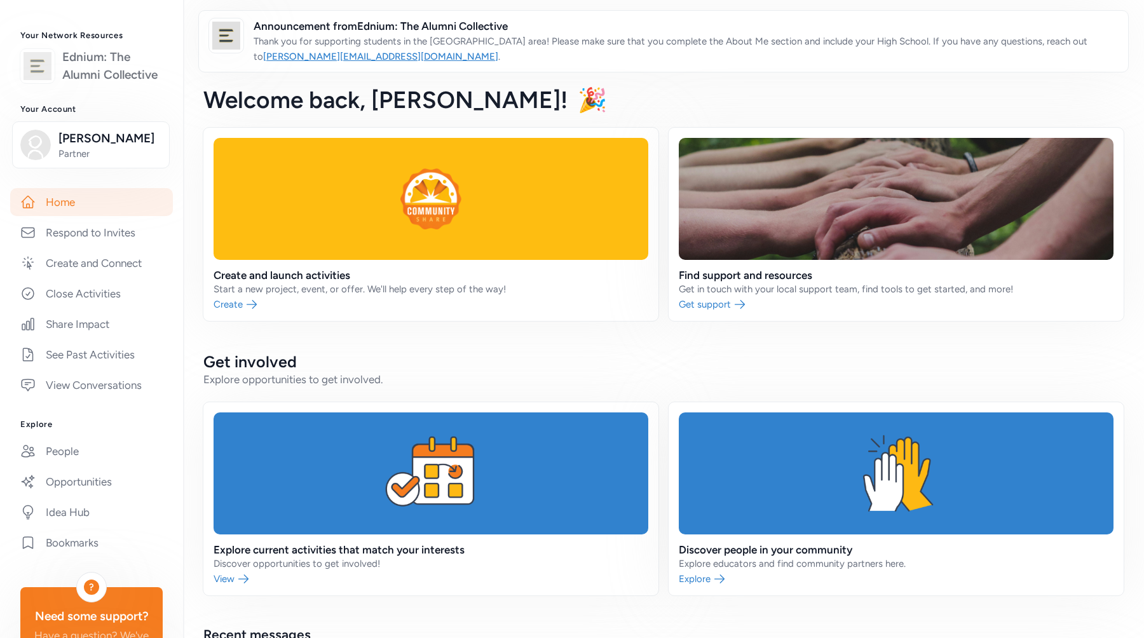
click at [110, 69] on link "Ednium: The Alumni Collective" at bounding box center [112, 66] width 100 height 36
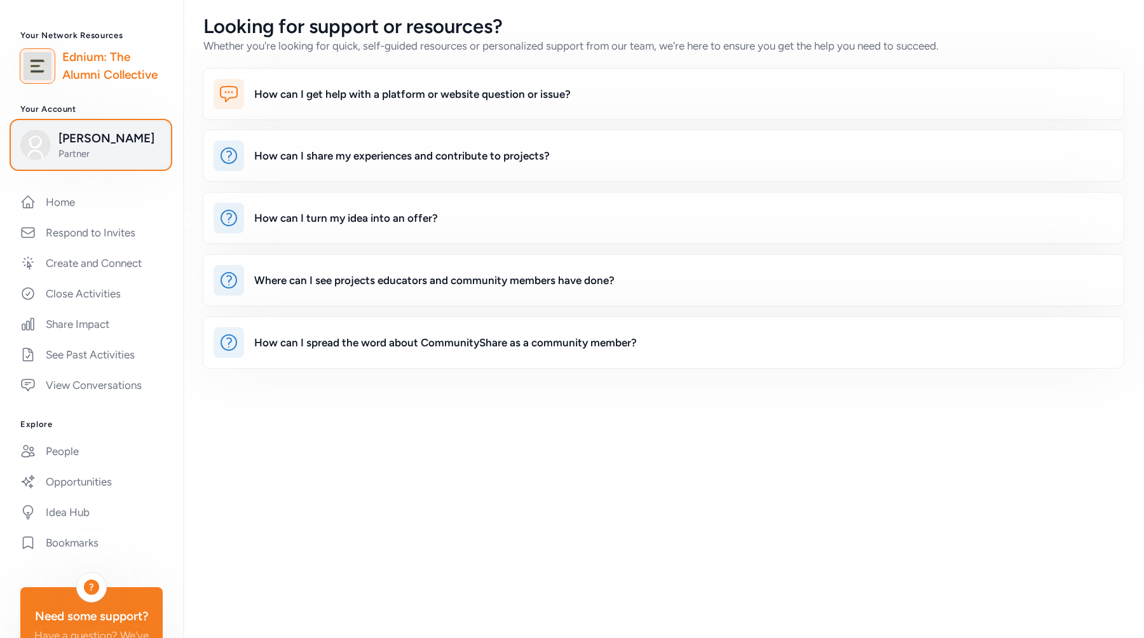
click at [143, 141] on span "[PERSON_NAME]" at bounding box center [109, 139] width 103 height 18
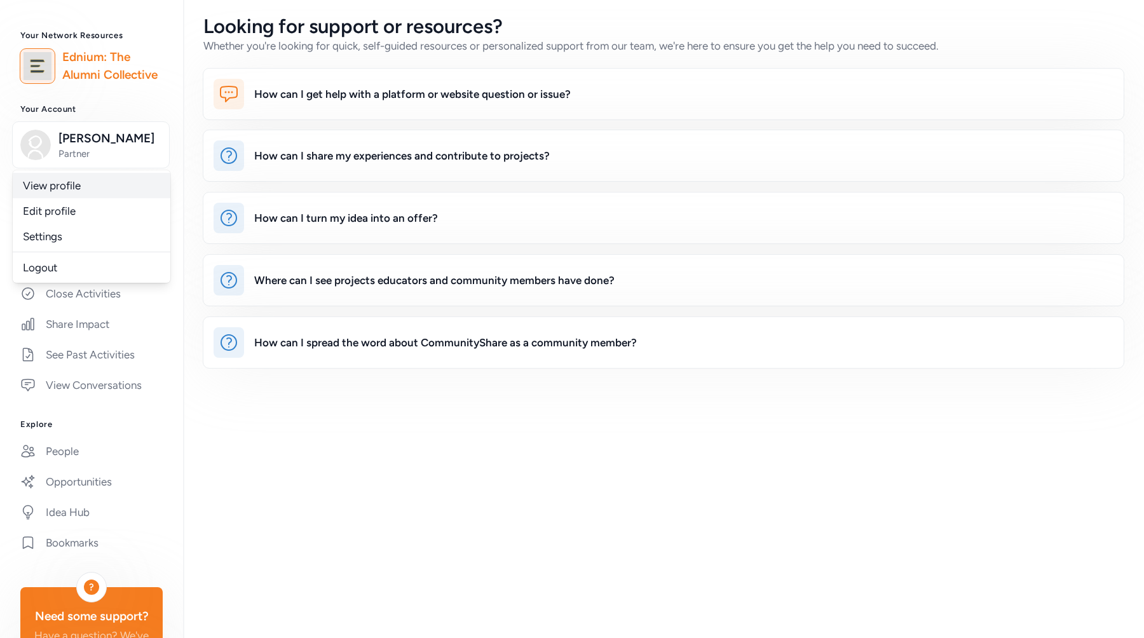
click at [118, 191] on link "View profile" at bounding box center [92, 185] width 158 height 25
